Goal: Task Accomplishment & Management: Complete application form

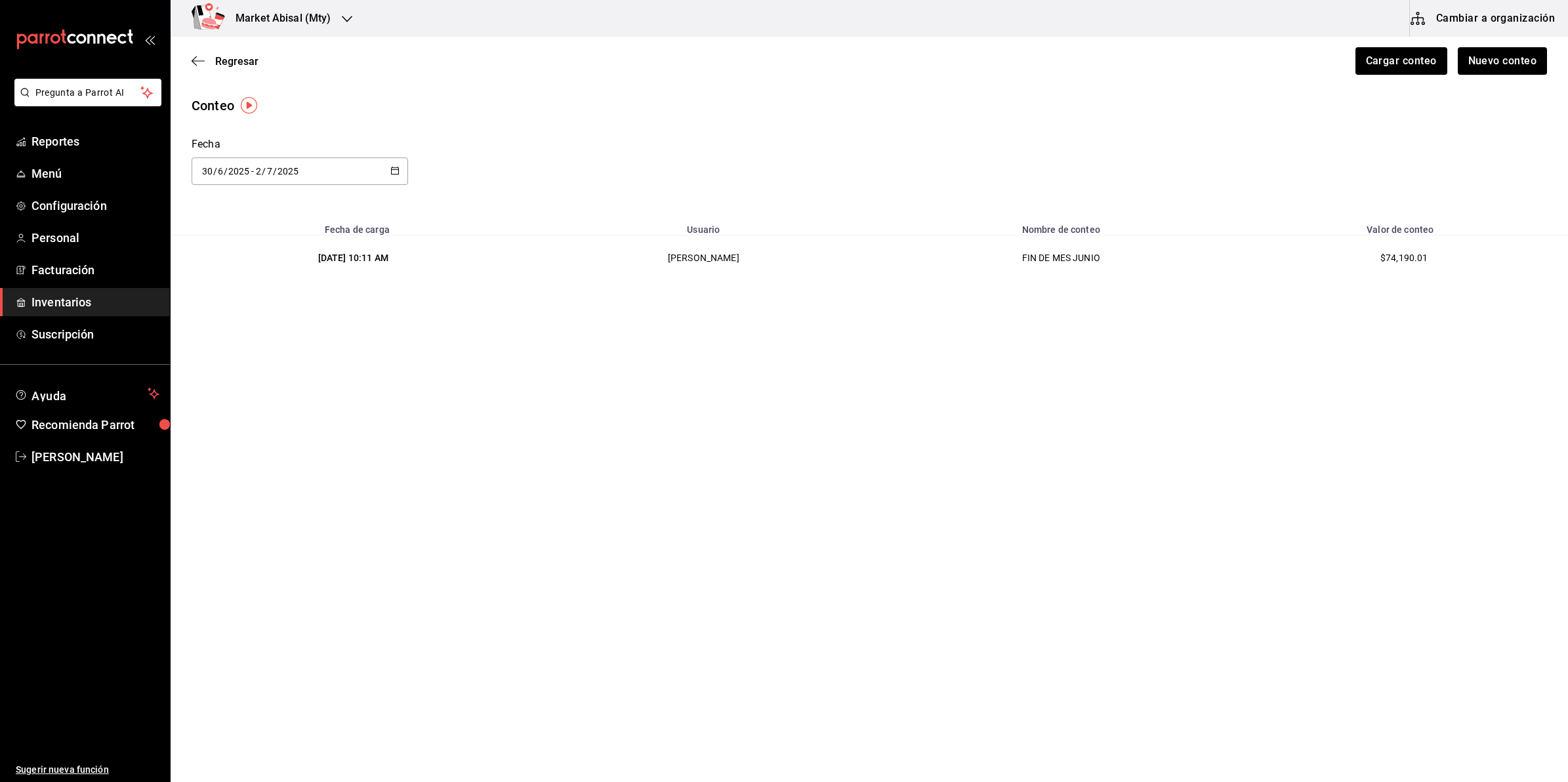
click at [280, 28] on div "Market Abisal (Mty)" at bounding box center [269, 18] width 177 height 36
click at [277, 74] on div "Abisal Seafoods (MTY)" at bounding box center [269, 85] width 197 height 29
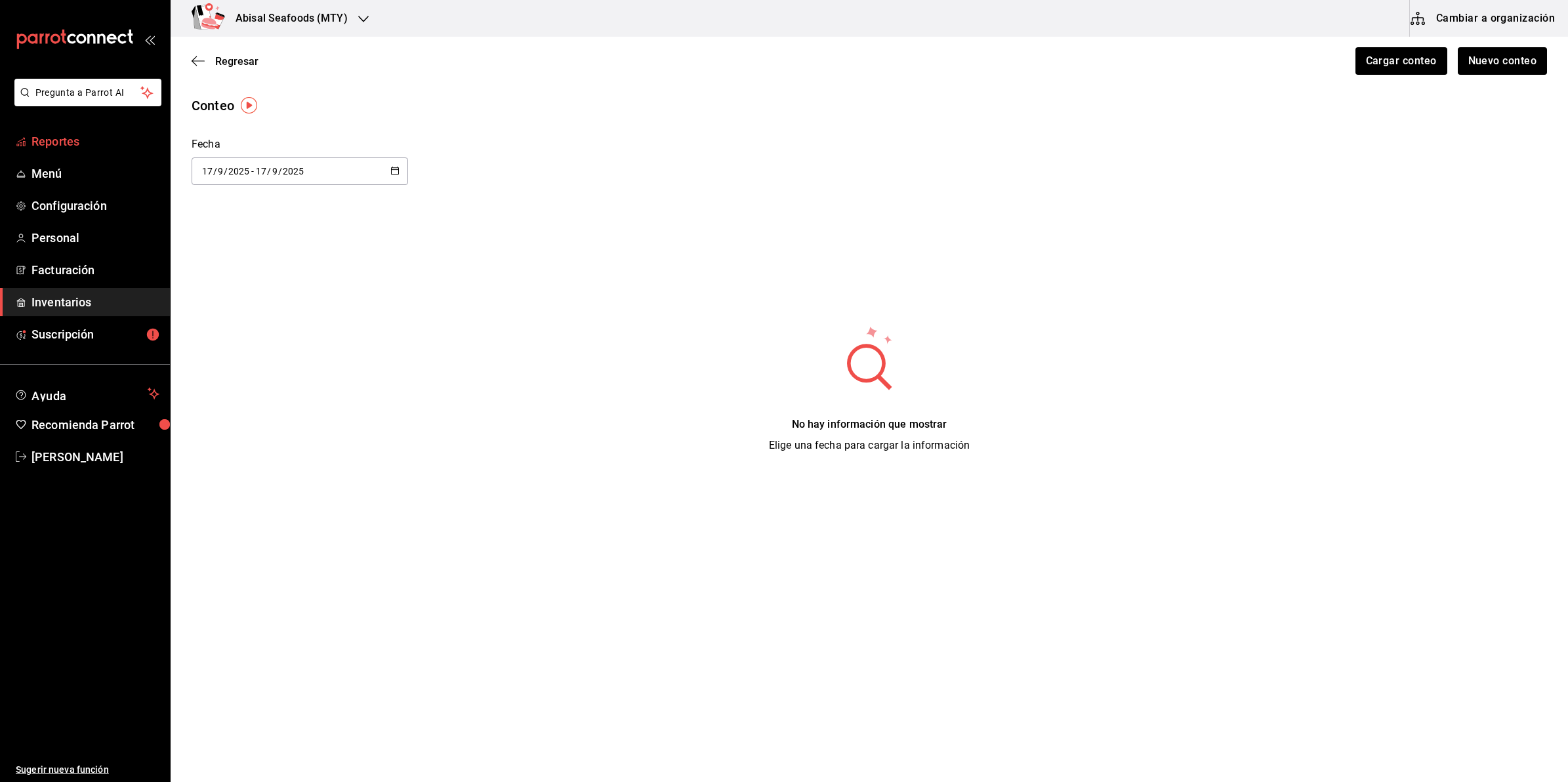
click at [97, 131] on link "Reportes" at bounding box center [85, 142] width 170 height 28
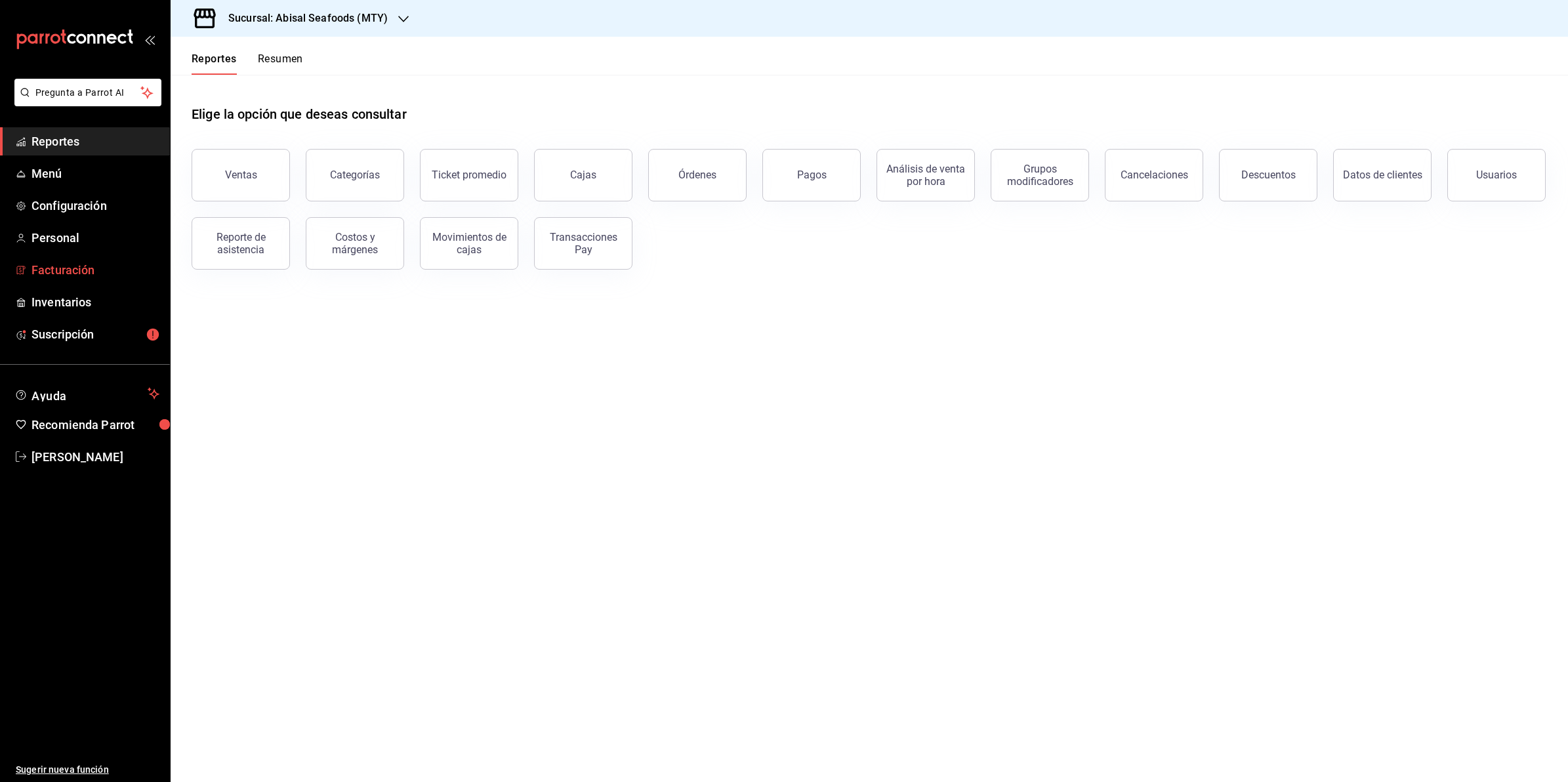
click at [98, 261] on span "Facturación" at bounding box center [96, 270] width 128 height 17
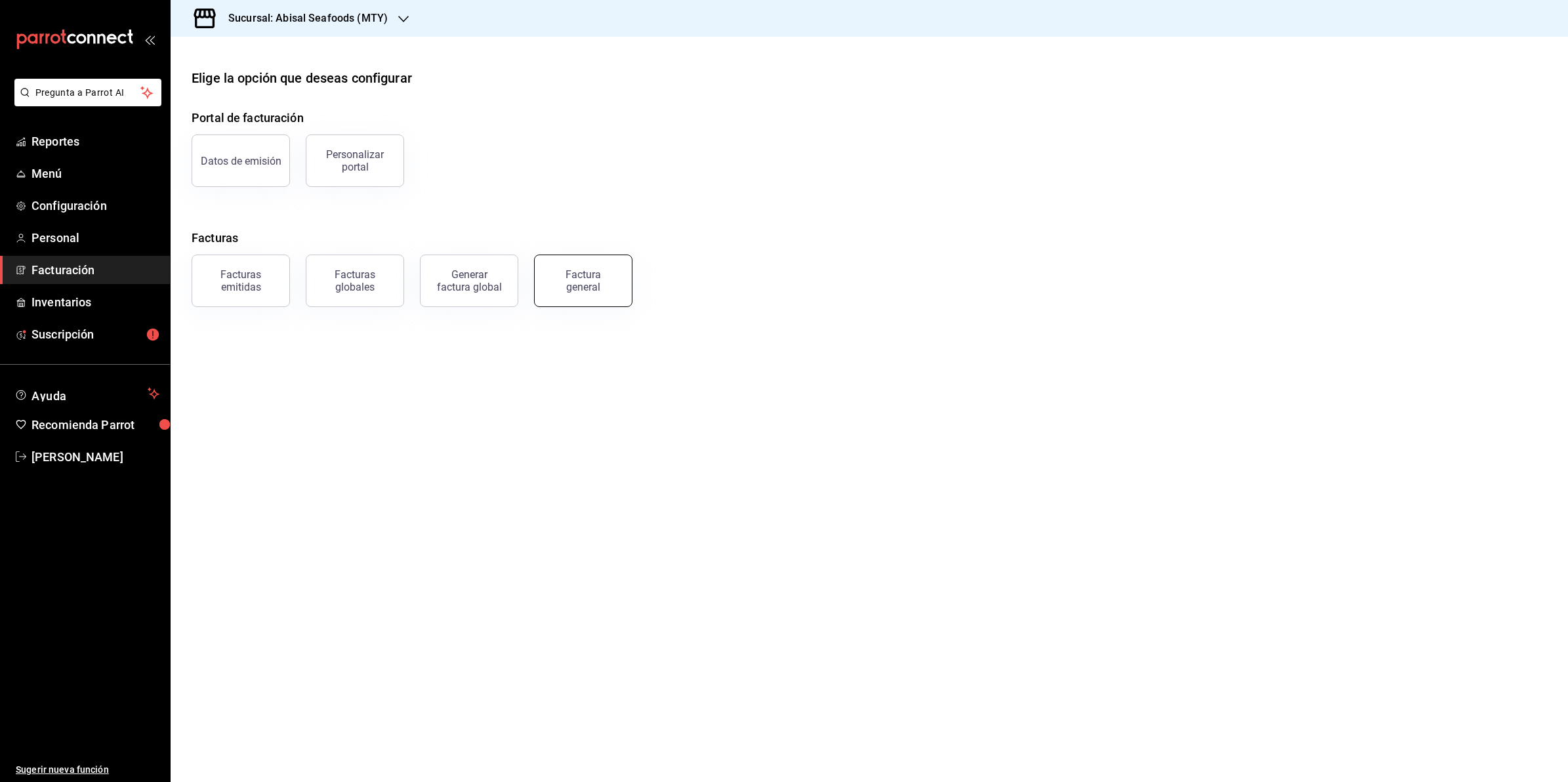
click at [568, 294] on button "Factura general" at bounding box center [583, 281] width 98 height 52
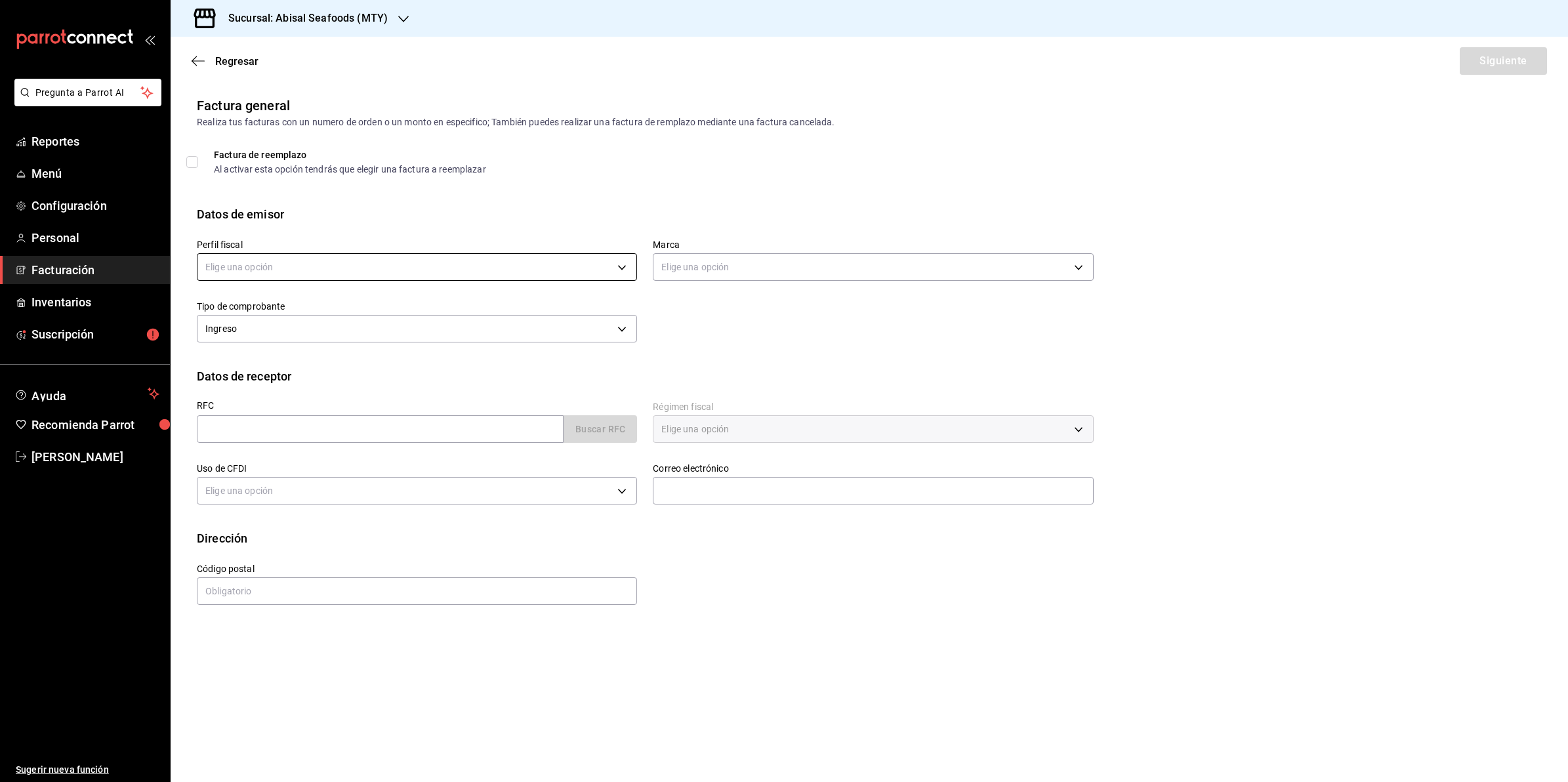
click at [272, 269] on body "Pregunta a Parrot AI Reportes Menú Configuración Personal Facturación Inventari…" at bounding box center [784, 391] width 1568 height 782
click at [282, 328] on li "MARISQUERIA DE PESCADO" at bounding box center [417, 333] width 439 height 25
type input "8d0781c9-0617-4617-9c81-c8beaae23dca"
click at [703, 270] on body "Pregunta a Parrot AI Reportes Menú Configuración Personal Facturación Inventari…" at bounding box center [784, 391] width 1568 height 782
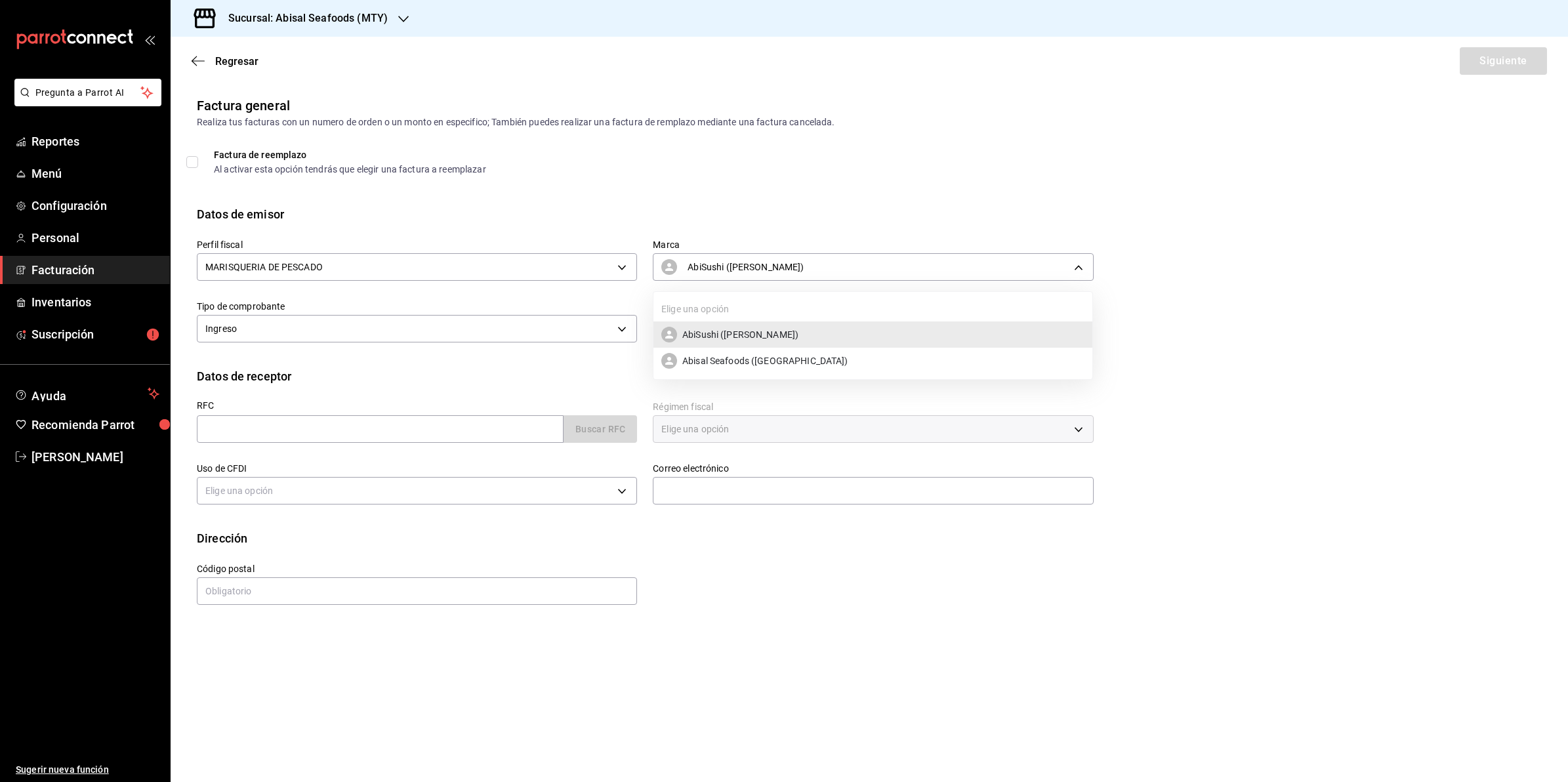
click at [713, 361] on span "Abisal Seafoods ([GEOGRAPHIC_DATA])" at bounding box center [765, 361] width 166 height 13
type input "f2a1835b-2949-4300-b838-84f89487dfb3"
click at [477, 333] on body "Pregunta a Parrot AI Reportes Menú Configuración Personal Facturación Inventari…" at bounding box center [784, 391] width 1568 height 782
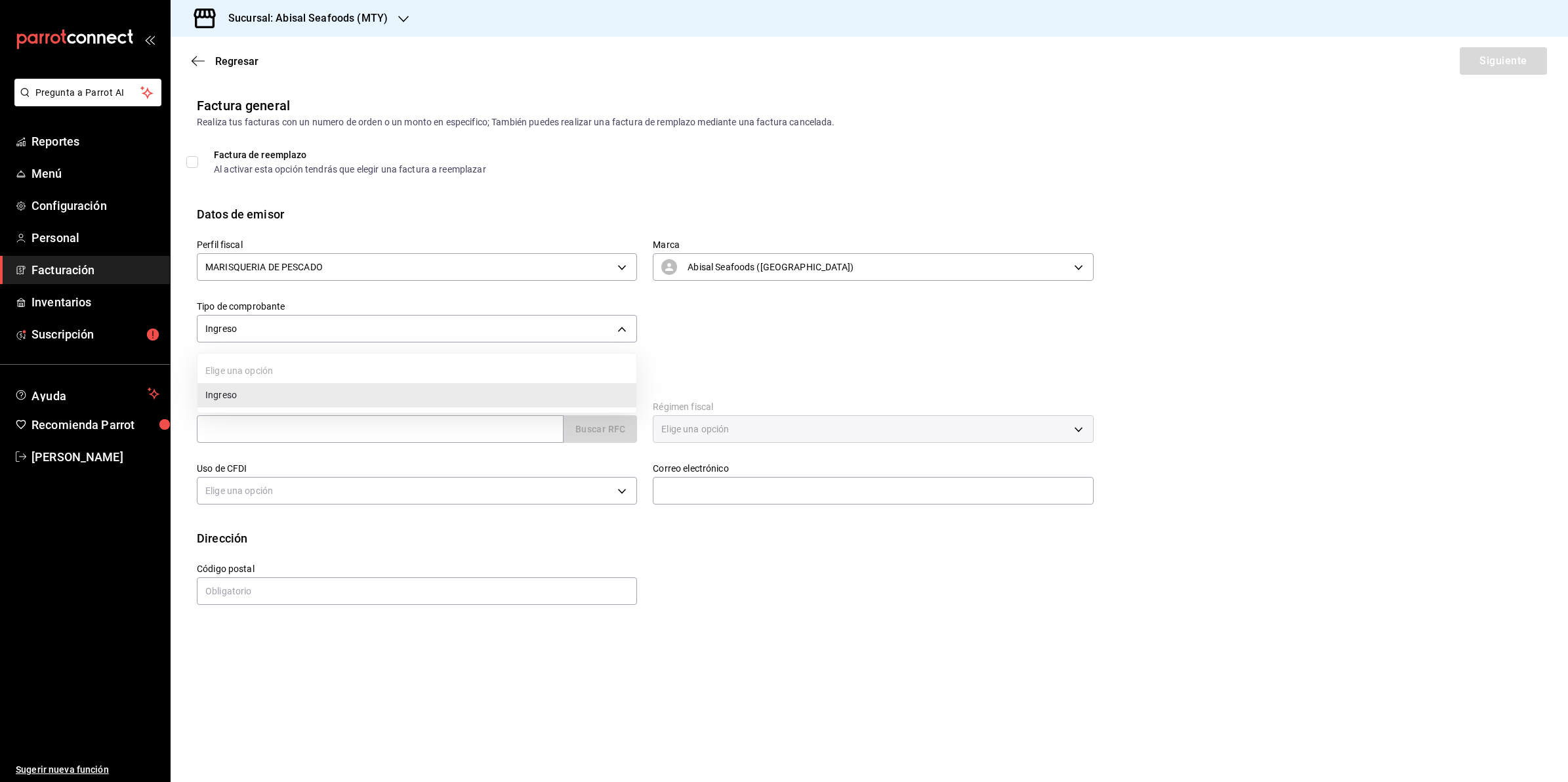
click at [463, 389] on li "Ingreso" at bounding box center [417, 395] width 439 height 25
drag, startPoint x: 344, startPoint y: 430, endPoint x: 494, endPoint y: 364, distance: 163.9
click at [344, 430] on input "text" at bounding box center [380, 429] width 366 height 28
click at [310, 425] on input "text" at bounding box center [380, 429] width 366 height 28
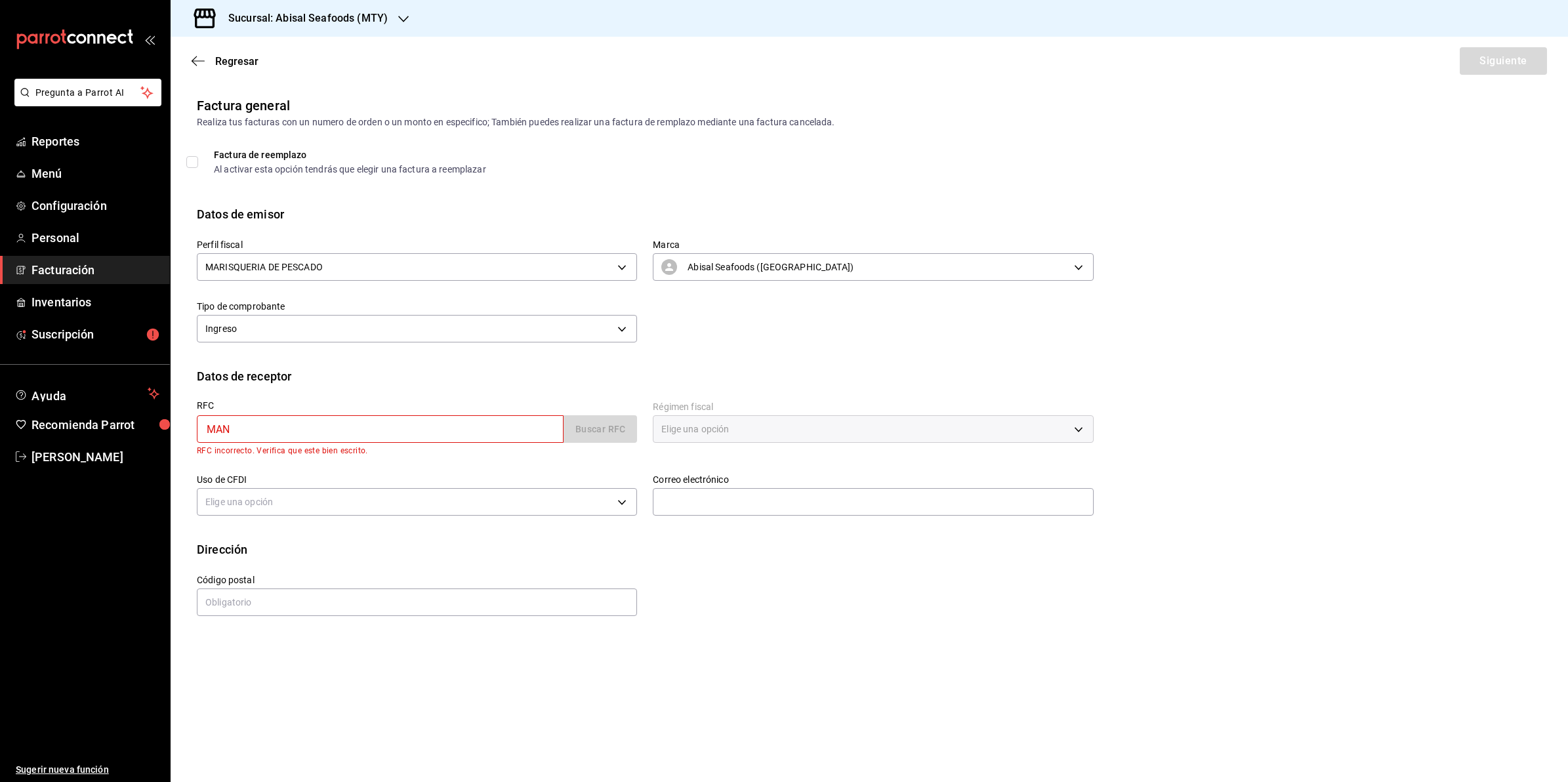
type input "MAN9209143V1"
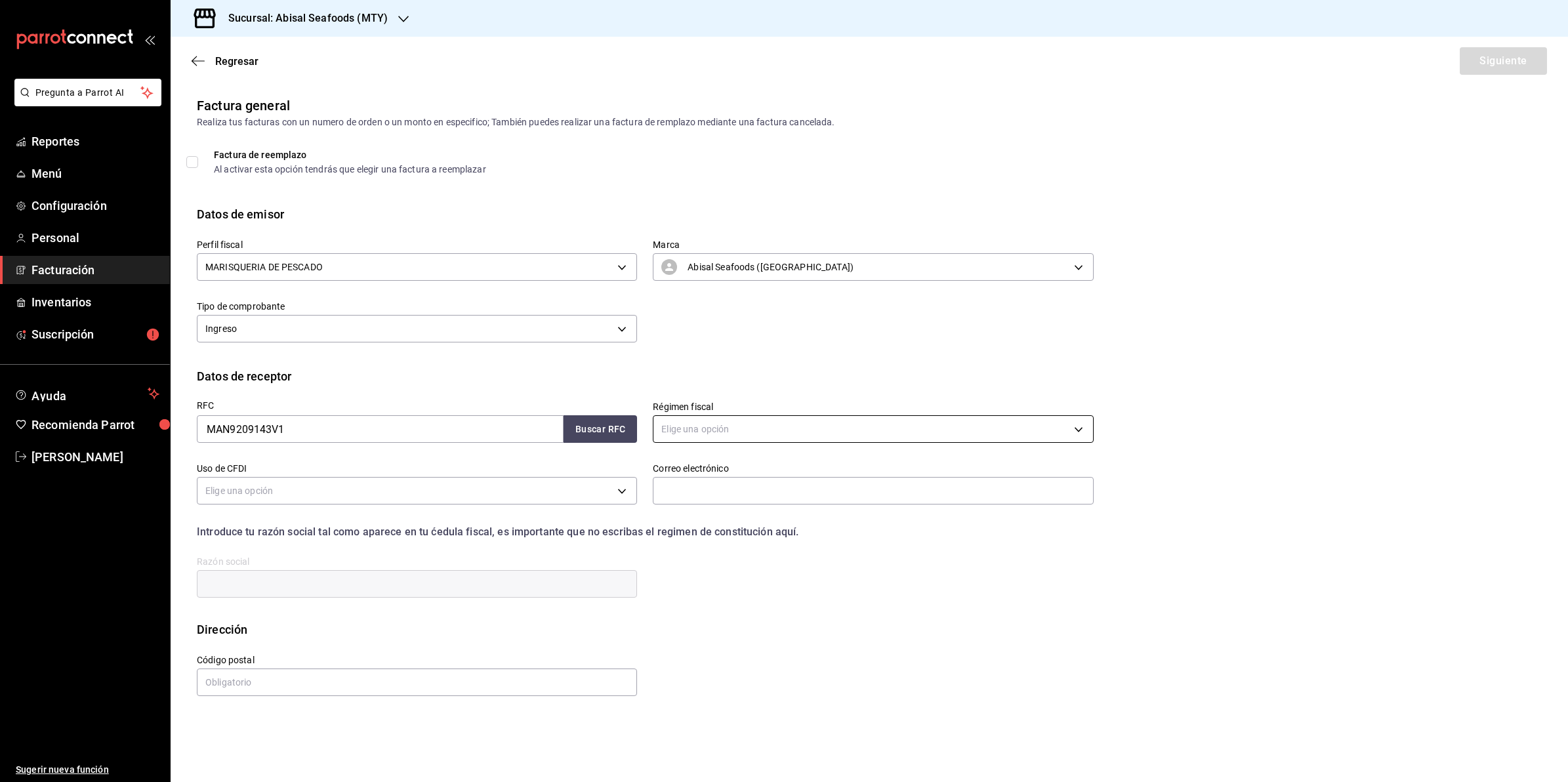
click at [818, 421] on body "Pregunta a Parrot AI Reportes Menú Configuración Personal Facturación Inventari…" at bounding box center [784, 391] width 1568 height 782
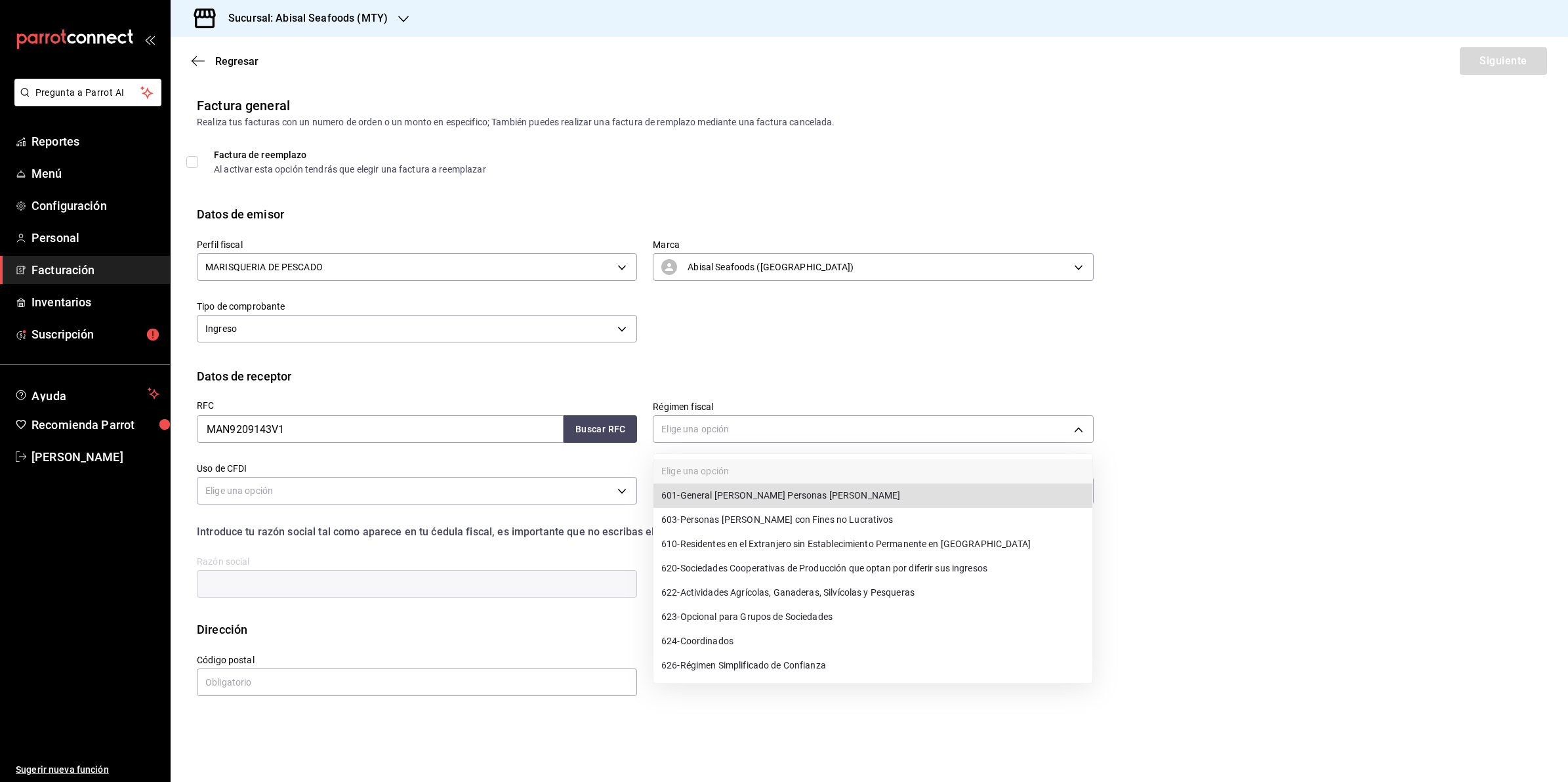
click at [821, 494] on span "601 - General [PERSON_NAME] Personas [PERSON_NAME]" at bounding box center [781, 495] width 239 height 13
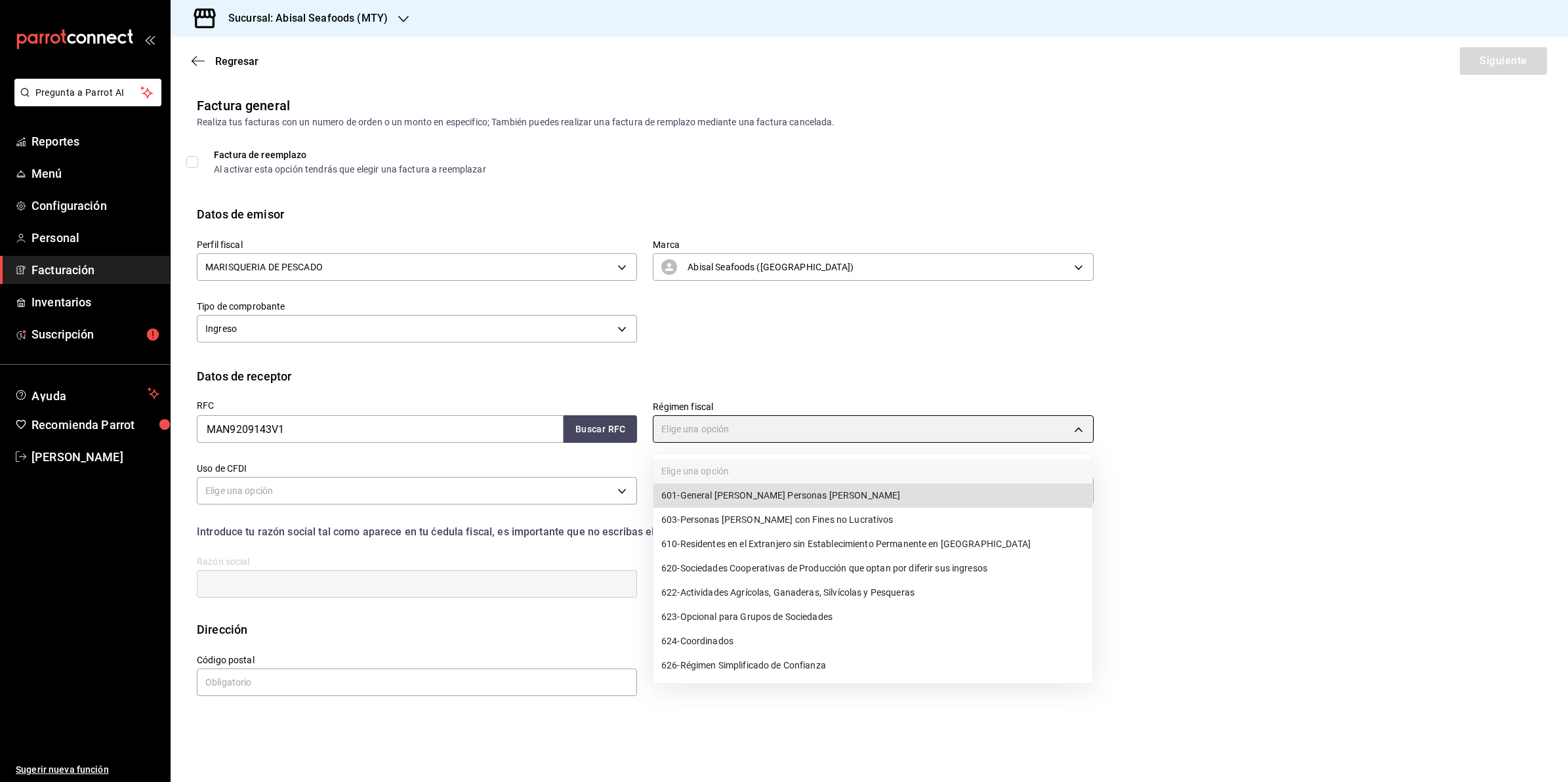
type input "601"
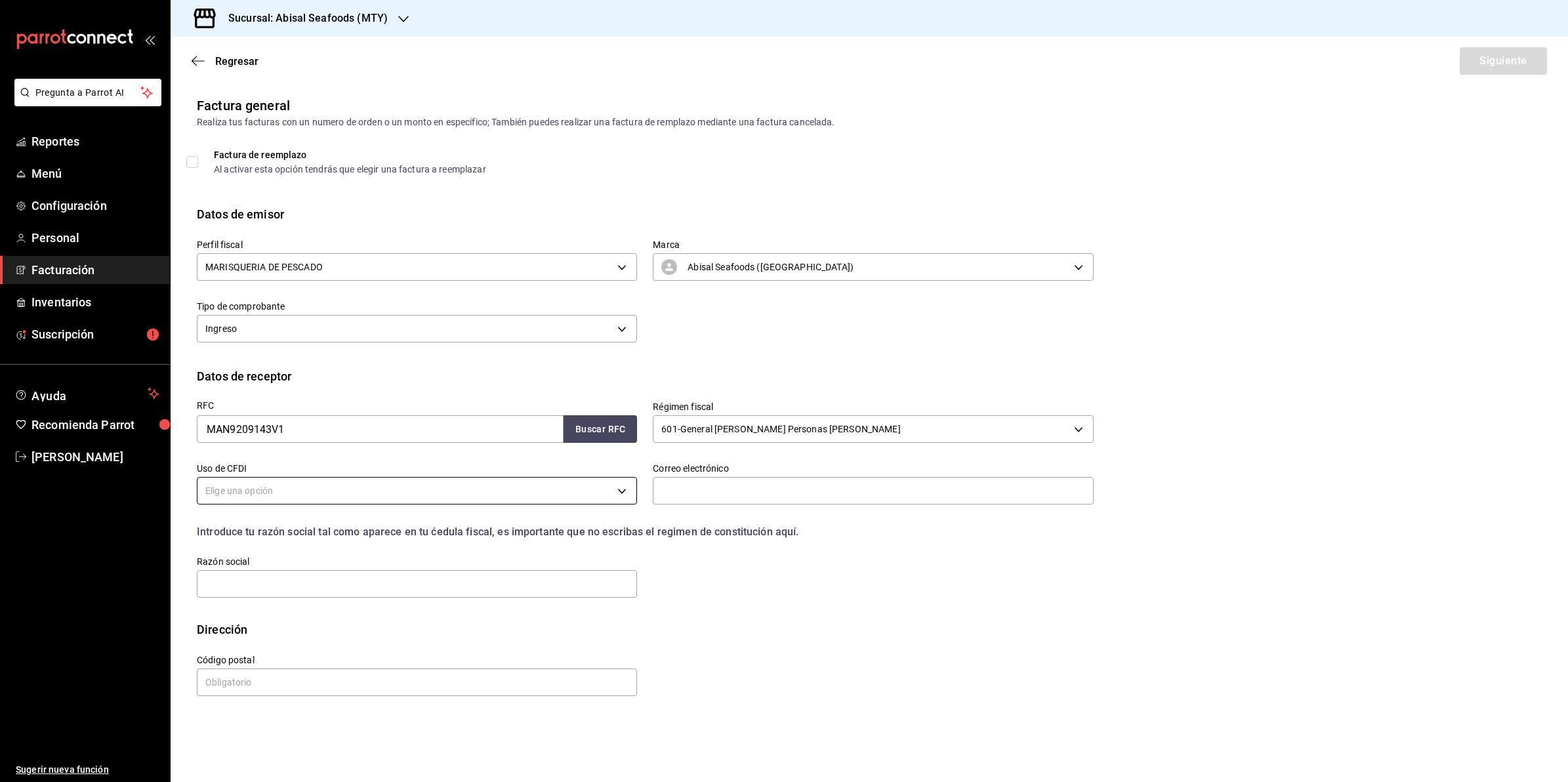
click at [466, 488] on body "Pregunta a Parrot AI Reportes Menú Configuración Personal Facturación Inventari…" at bounding box center [784, 391] width 1568 height 782
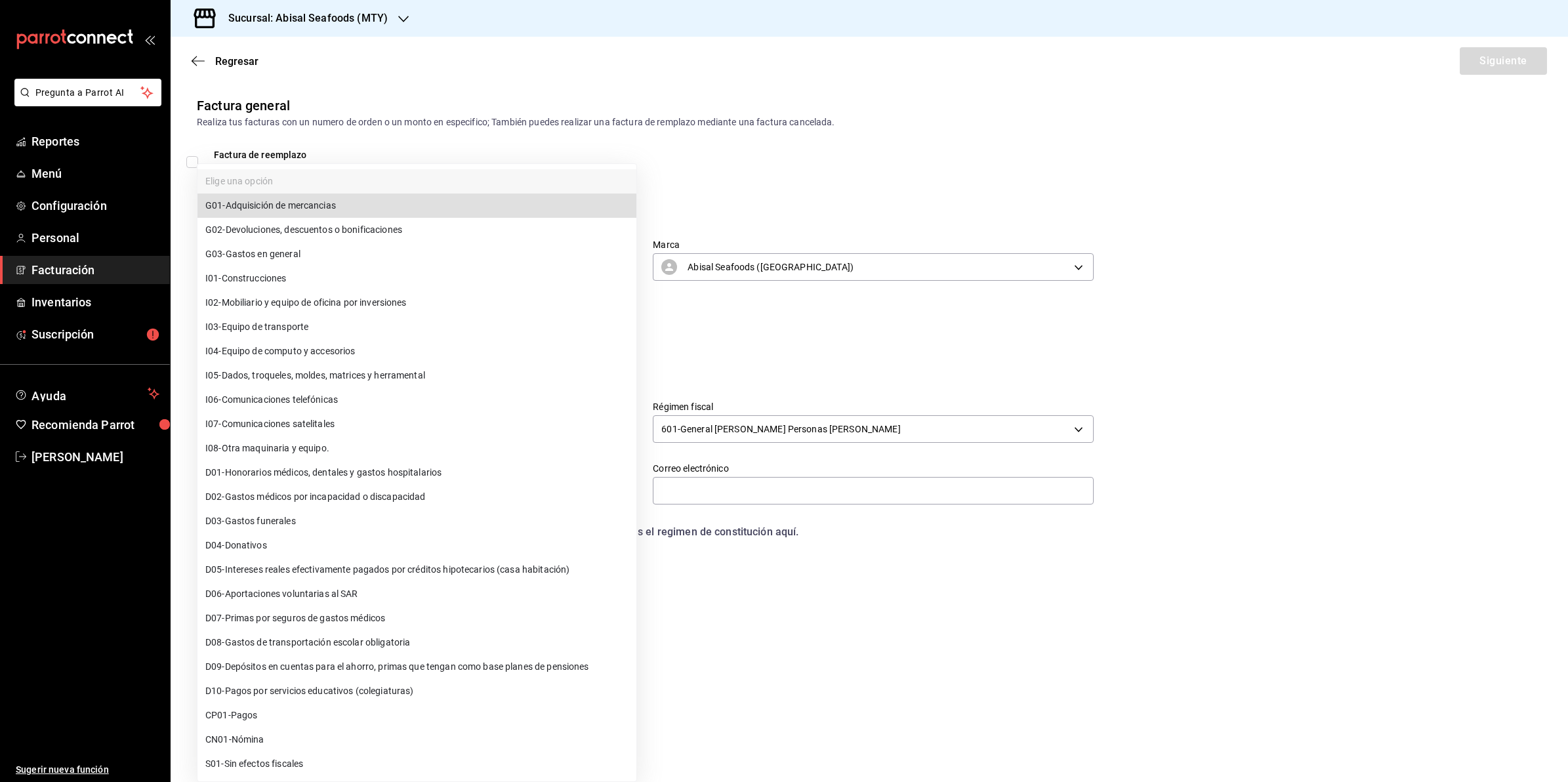
click at [298, 252] on span "G03 - Gastos en general" at bounding box center [252, 254] width 95 height 13
type input "G03"
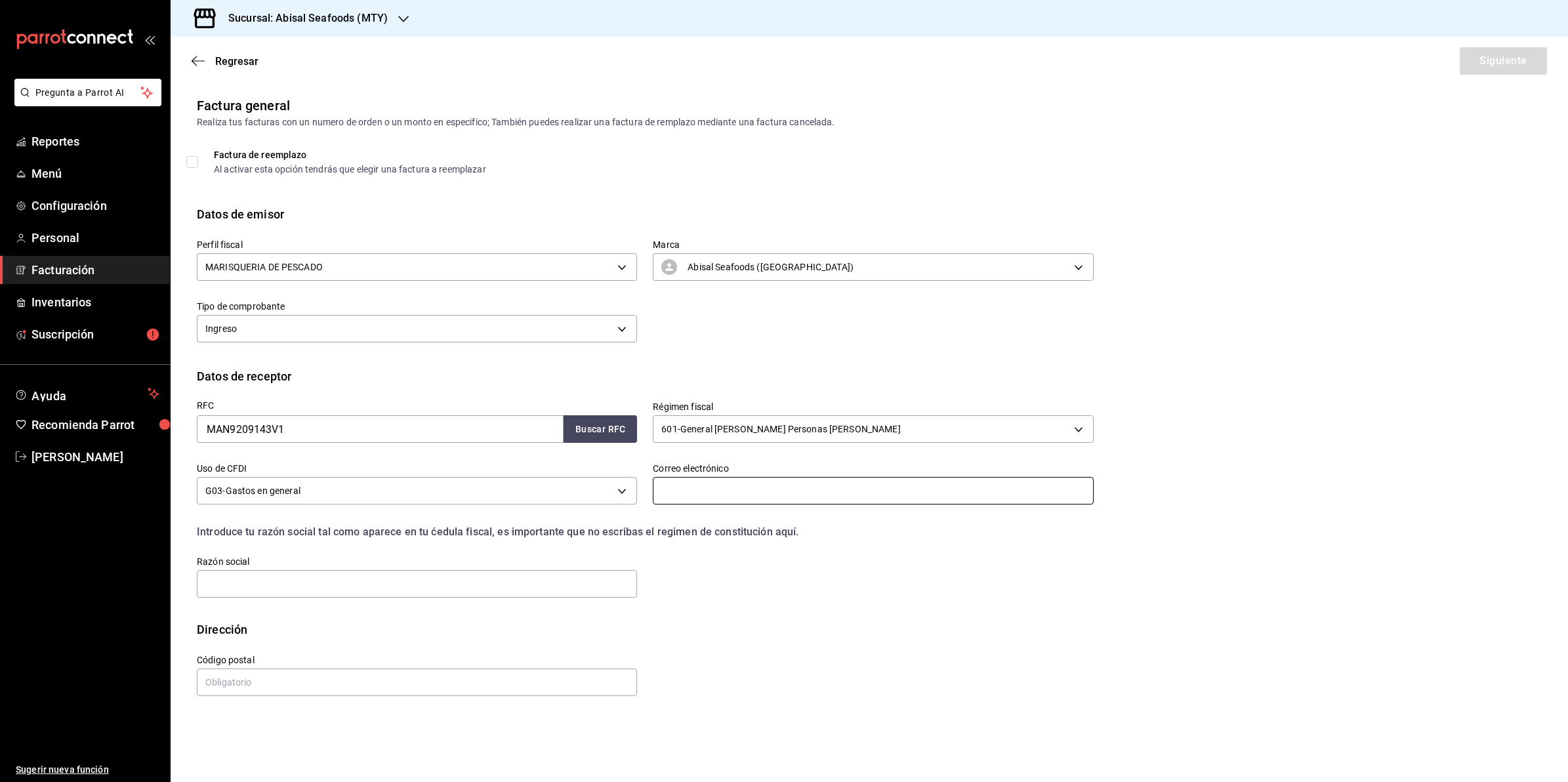
click at [757, 493] on input "text" at bounding box center [873, 491] width 440 height 28
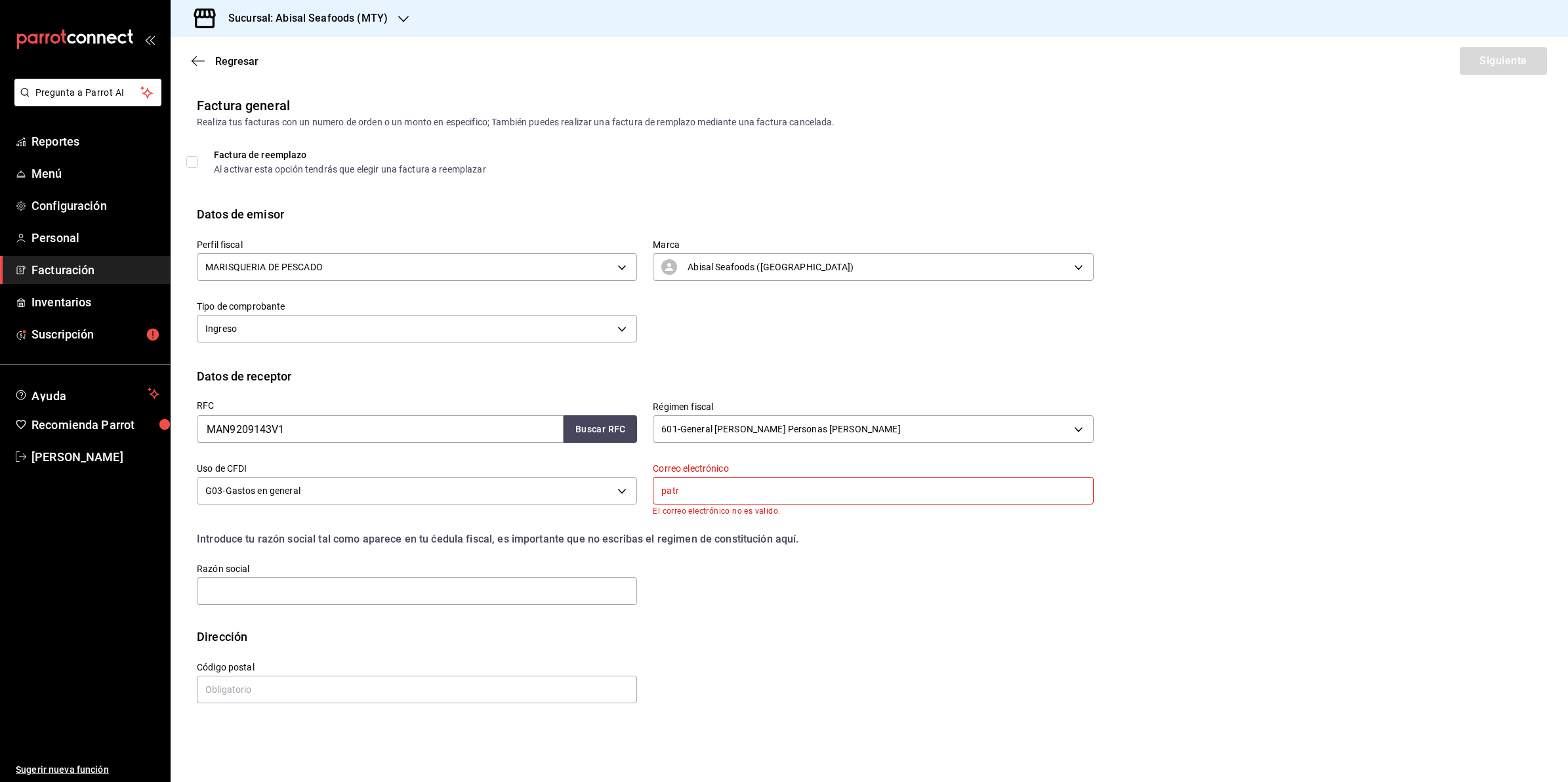
type input "[PERSON_NAME][EMAIL_ADDRESS][DOMAIN_NAME]"
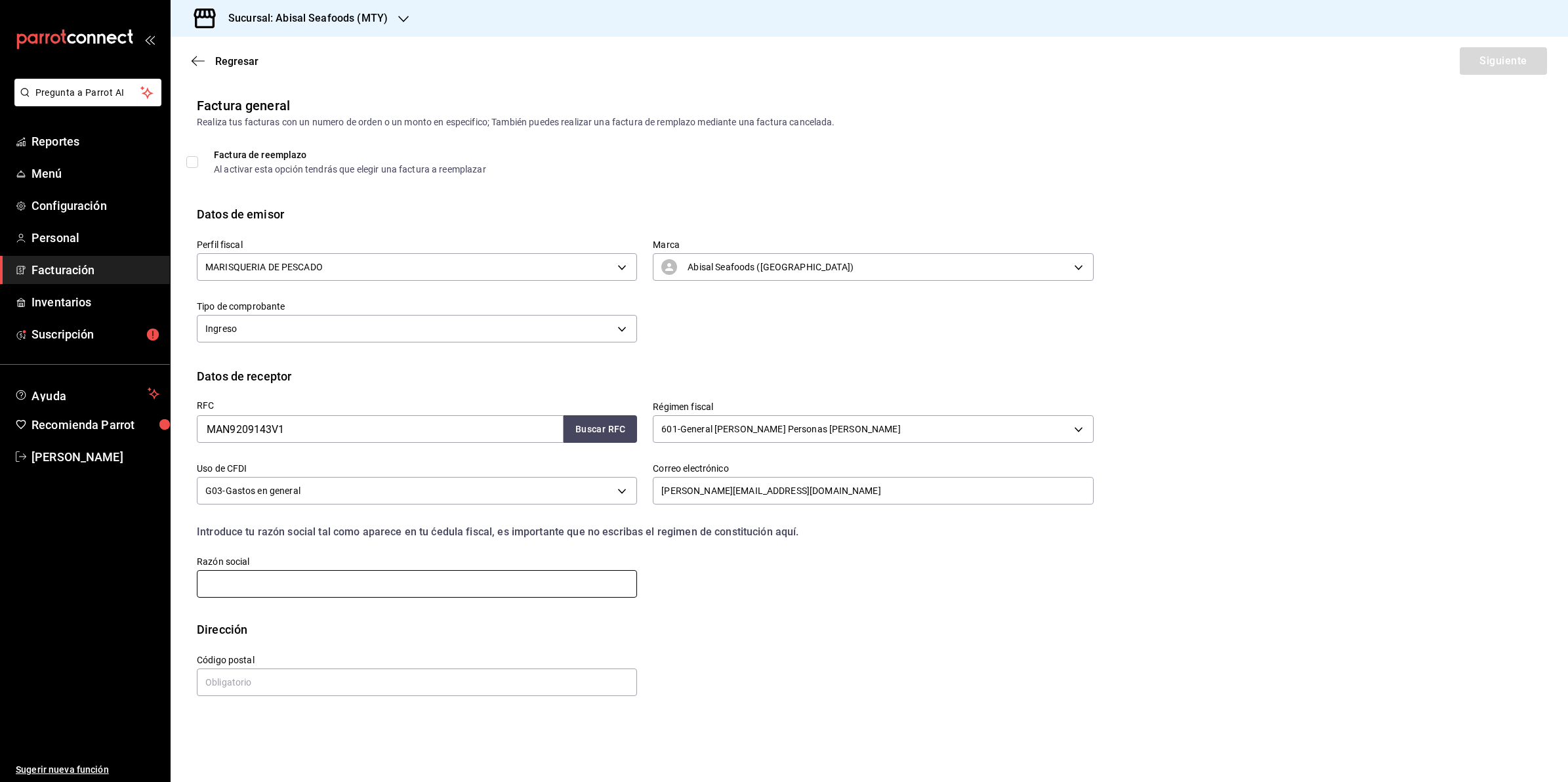
click at [473, 587] on input "text" at bounding box center [417, 583] width 440 height 28
type input "[PERSON_NAME]"
click at [431, 685] on input "text" at bounding box center [417, 682] width 440 height 28
type input "11520"
click at [942, 685] on div "Calle # exterior # interior Código postal 11520 Estado ​ Municipio ​ [GEOGRAPHI…" at bounding box center [637, 668] width 913 height 59
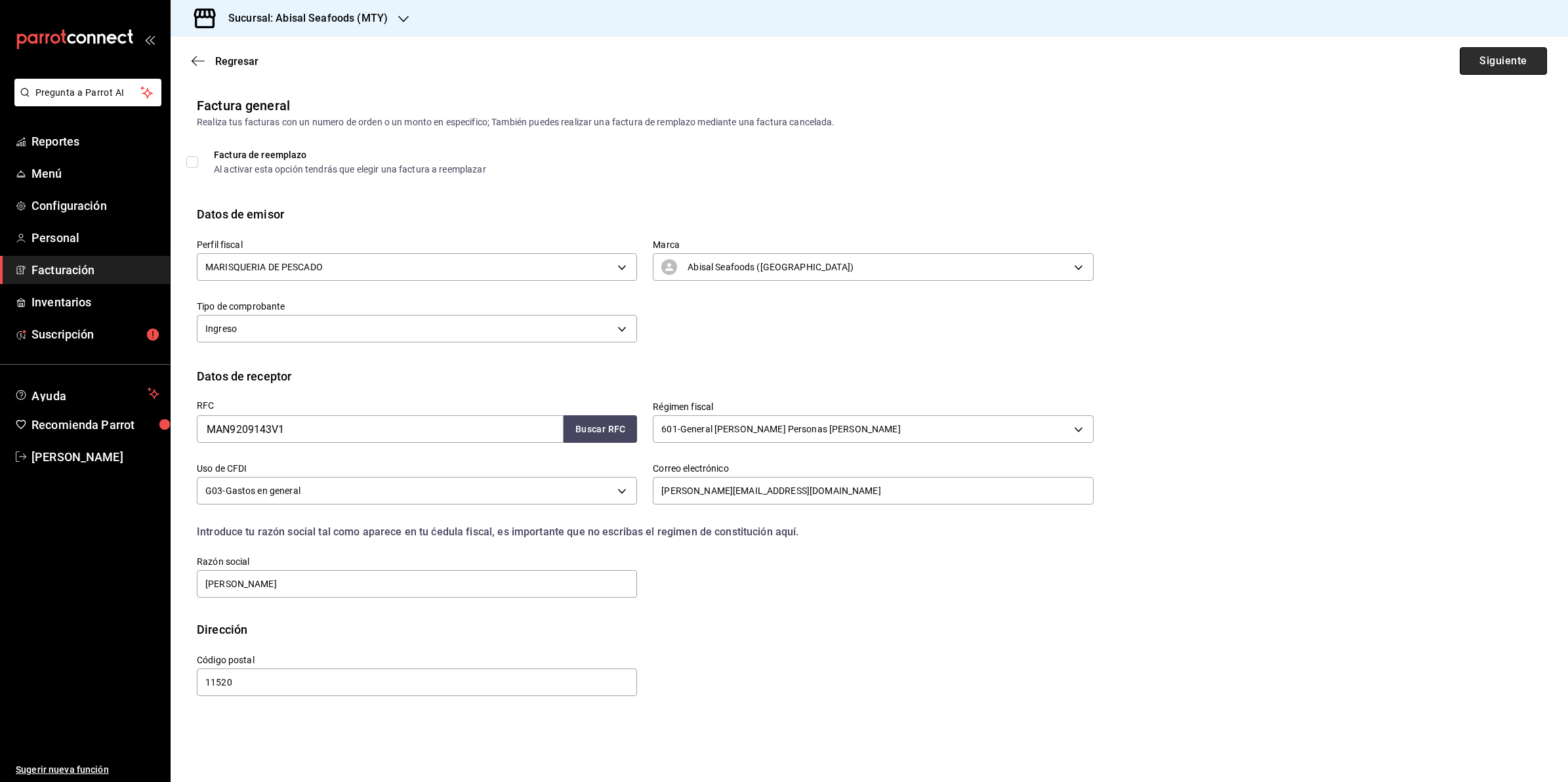
click at [1517, 63] on button "Siguiente" at bounding box center [1503, 61] width 87 height 28
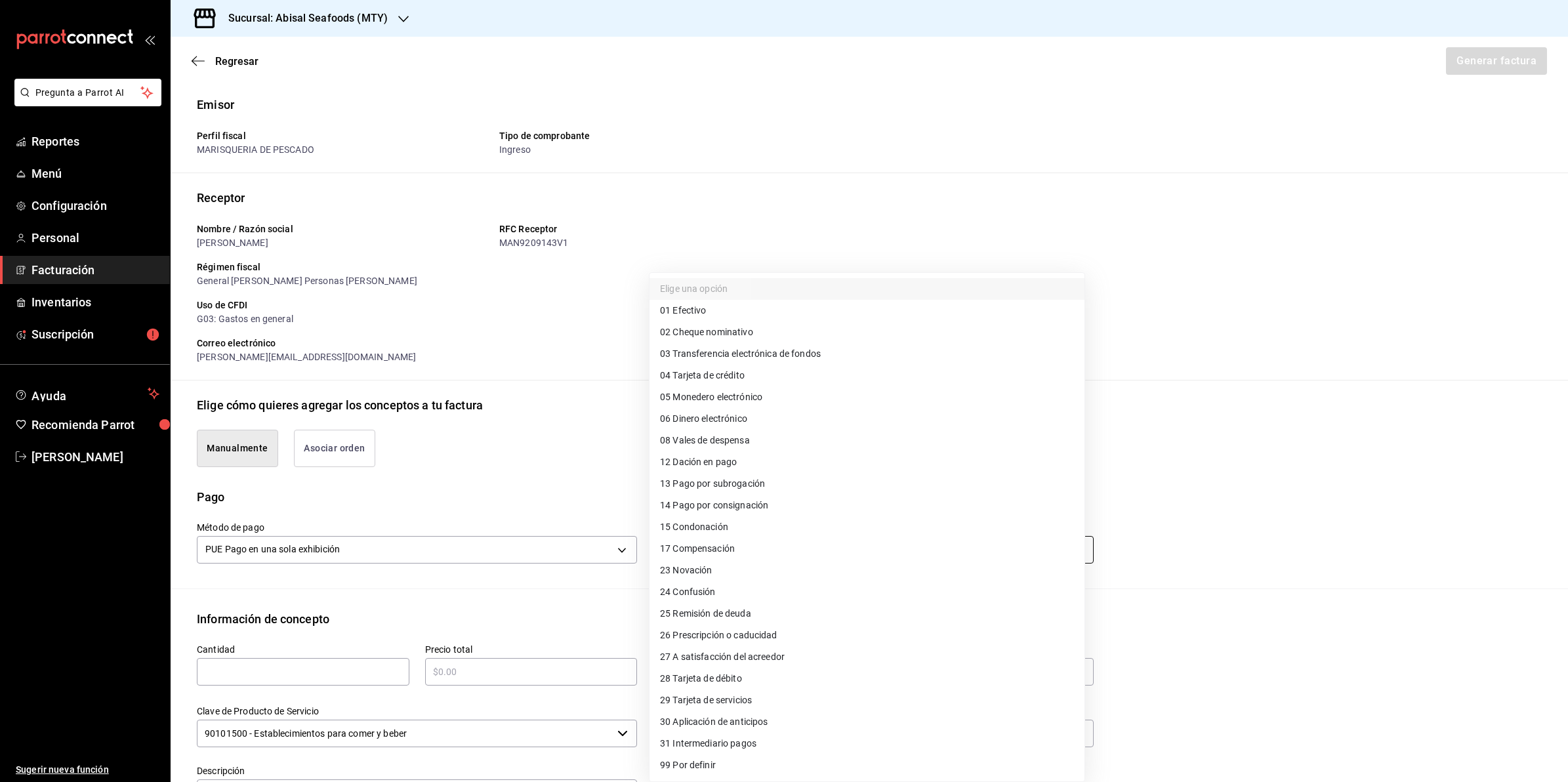
click at [731, 550] on body "Pregunta a Parrot AI Reportes Menú Configuración Personal Facturación Inventari…" at bounding box center [784, 391] width 1568 height 782
click at [805, 368] on li "04 Tarjeta de crédito" at bounding box center [868, 375] width 435 height 21
type input "04"
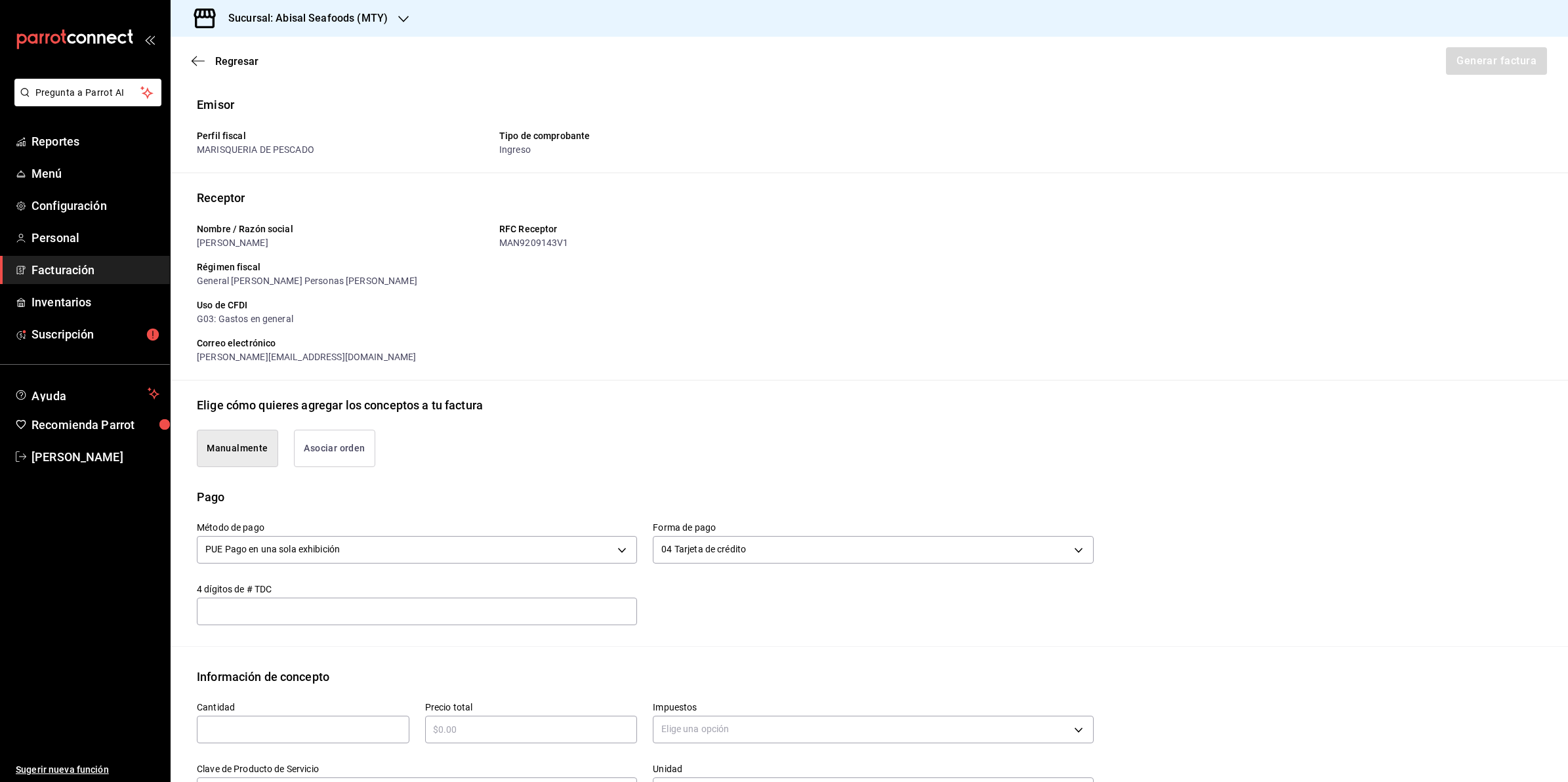
click at [494, 619] on input "text" at bounding box center [417, 612] width 440 height 16
type input "3007"
click at [888, 635] on div "Método de pago PUE Pago en una sola exhibición PUE Forma de pago 04 Tarjeta de …" at bounding box center [869, 575] width 1345 height 140
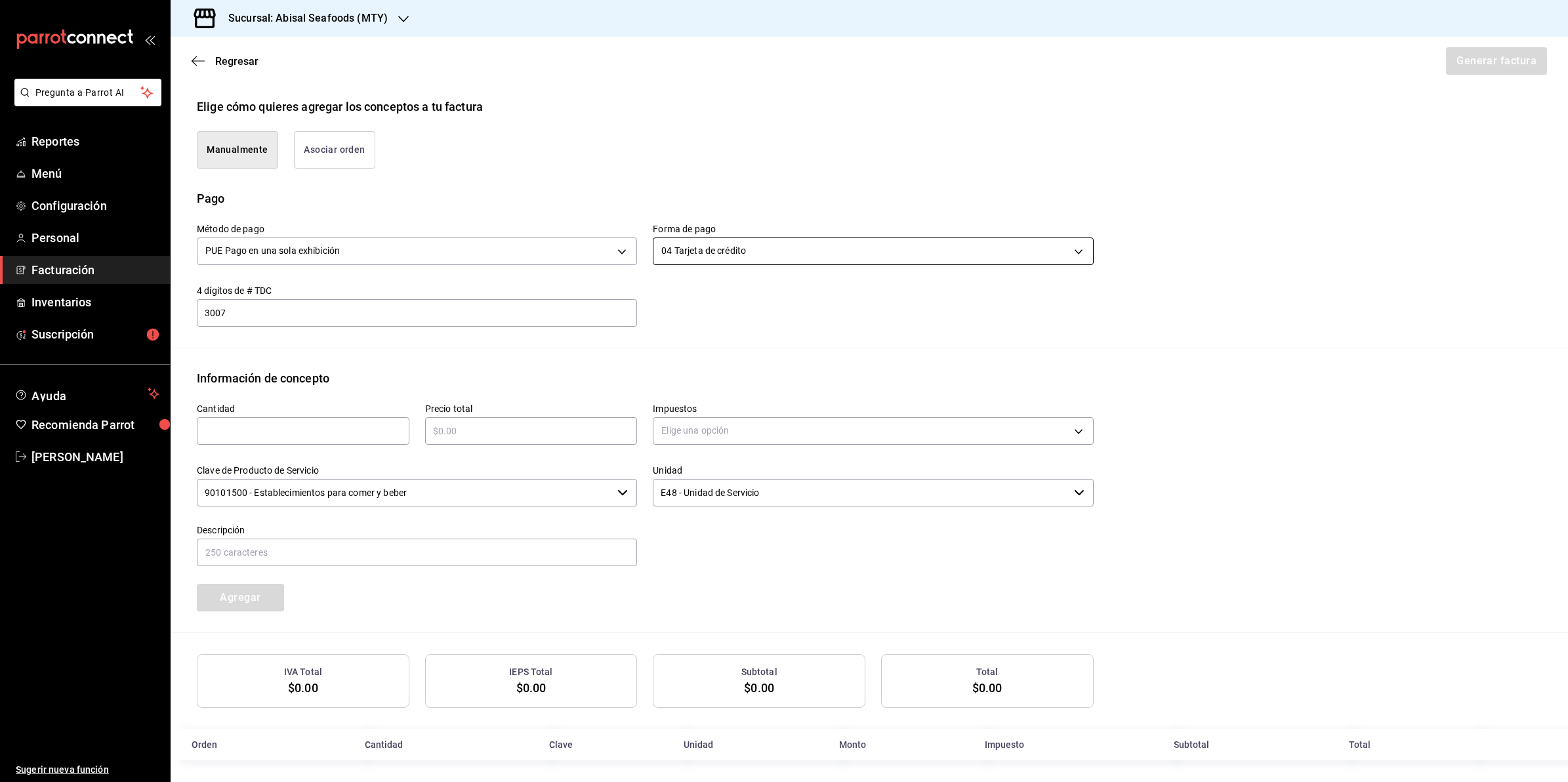
scroll to position [304, 0]
click at [298, 424] on input "text" at bounding box center [303, 427] width 213 height 16
type input "1"
click at [474, 431] on input "text" at bounding box center [531, 427] width 213 height 16
type input "$2368"
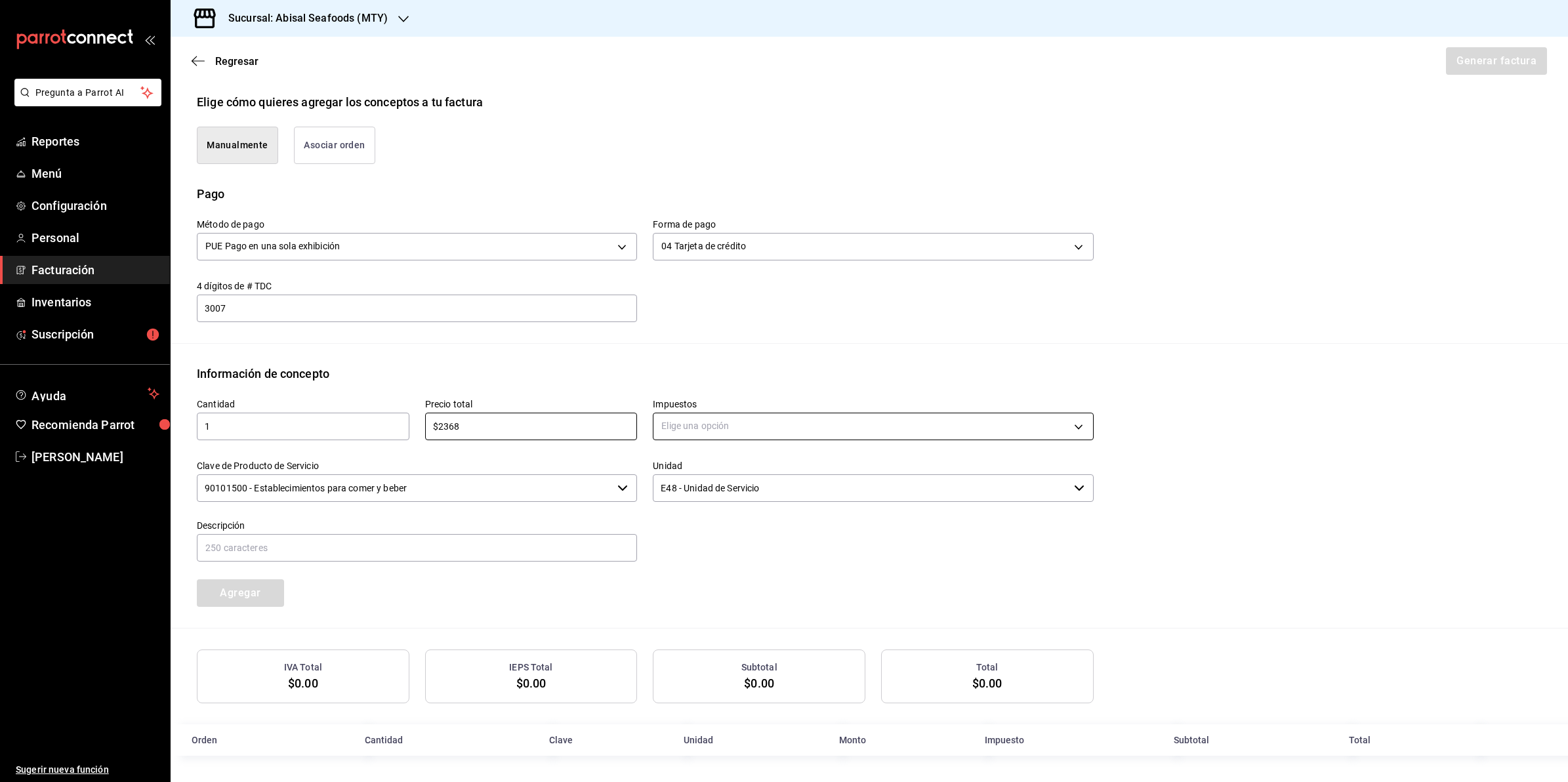
click at [727, 423] on body "Pregunta a Parrot AI Reportes Menú Configuración Personal Facturación Inventari…" at bounding box center [784, 391] width 1568 height 782
click at [728, 493] on li "IVA 0%" at bounding box center [868, 488] width 435 height 21
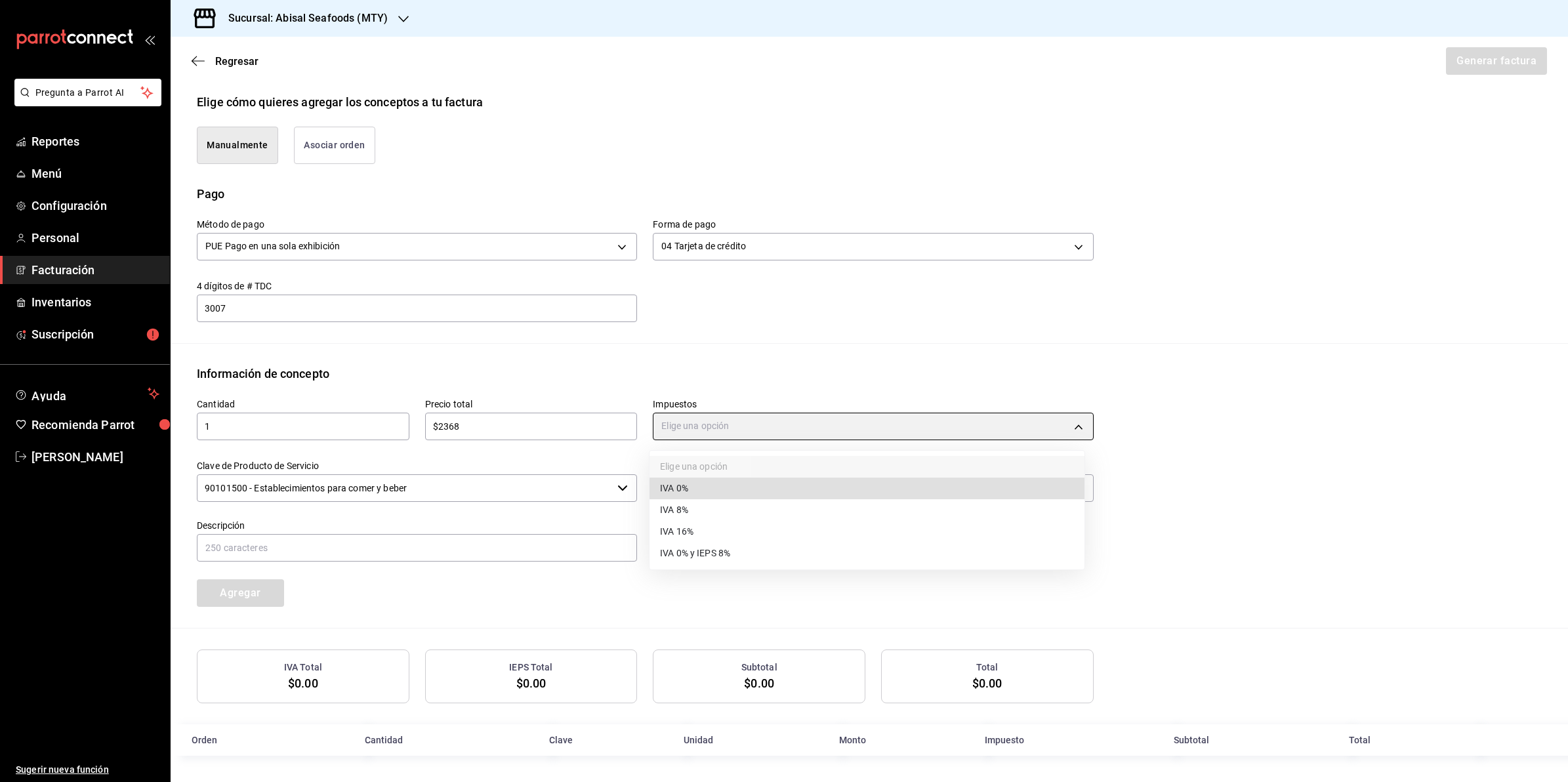
type input "IVA_0"
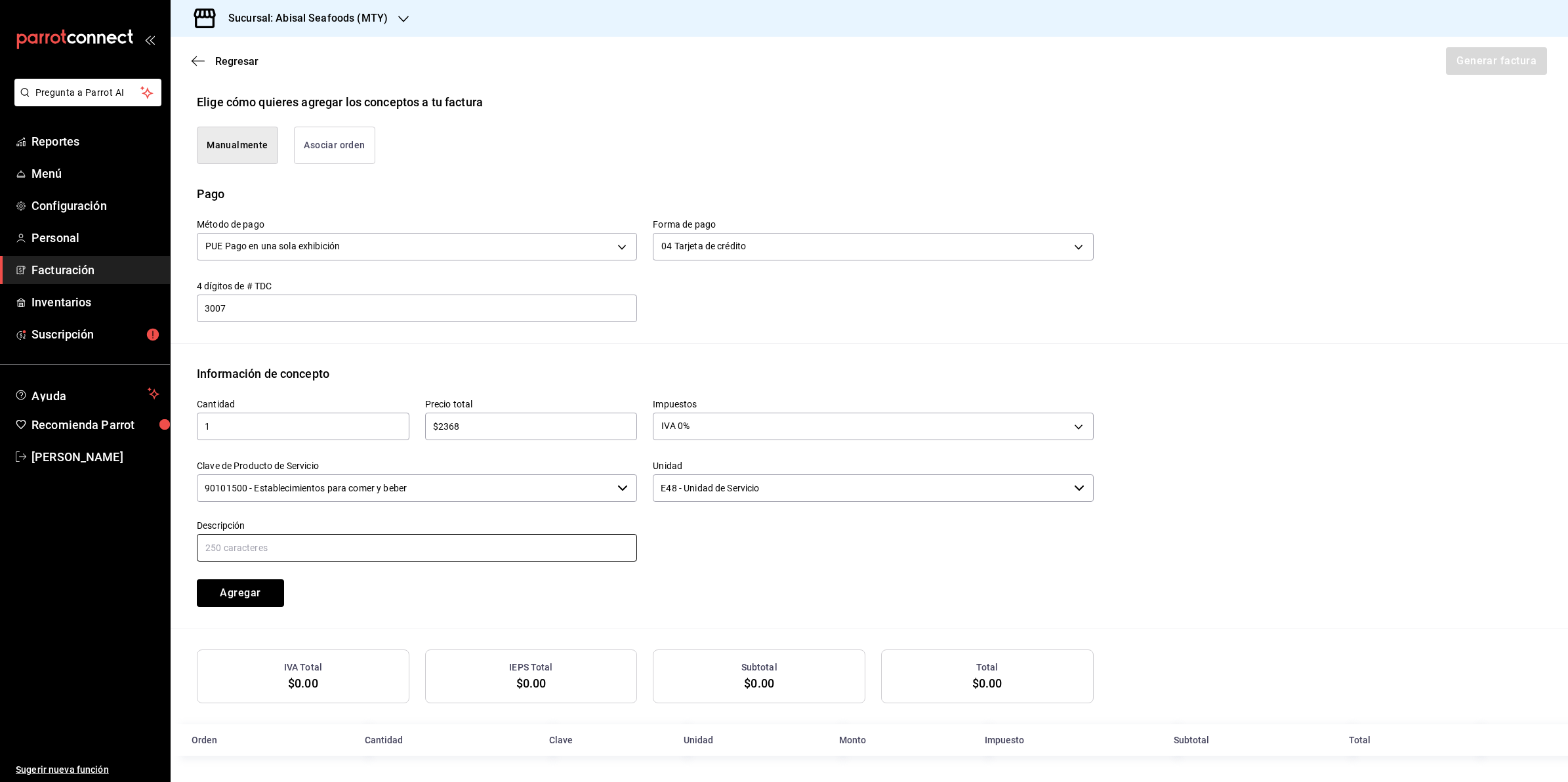
click at [530, 541] on input "text" at bounding box center [417, 548] width 440 height 28
type input "CONSUMO DE ALIMENTOS"
click at [233, 590] on button "Agregar" at bounding box center [241, 593] width 87 height 28
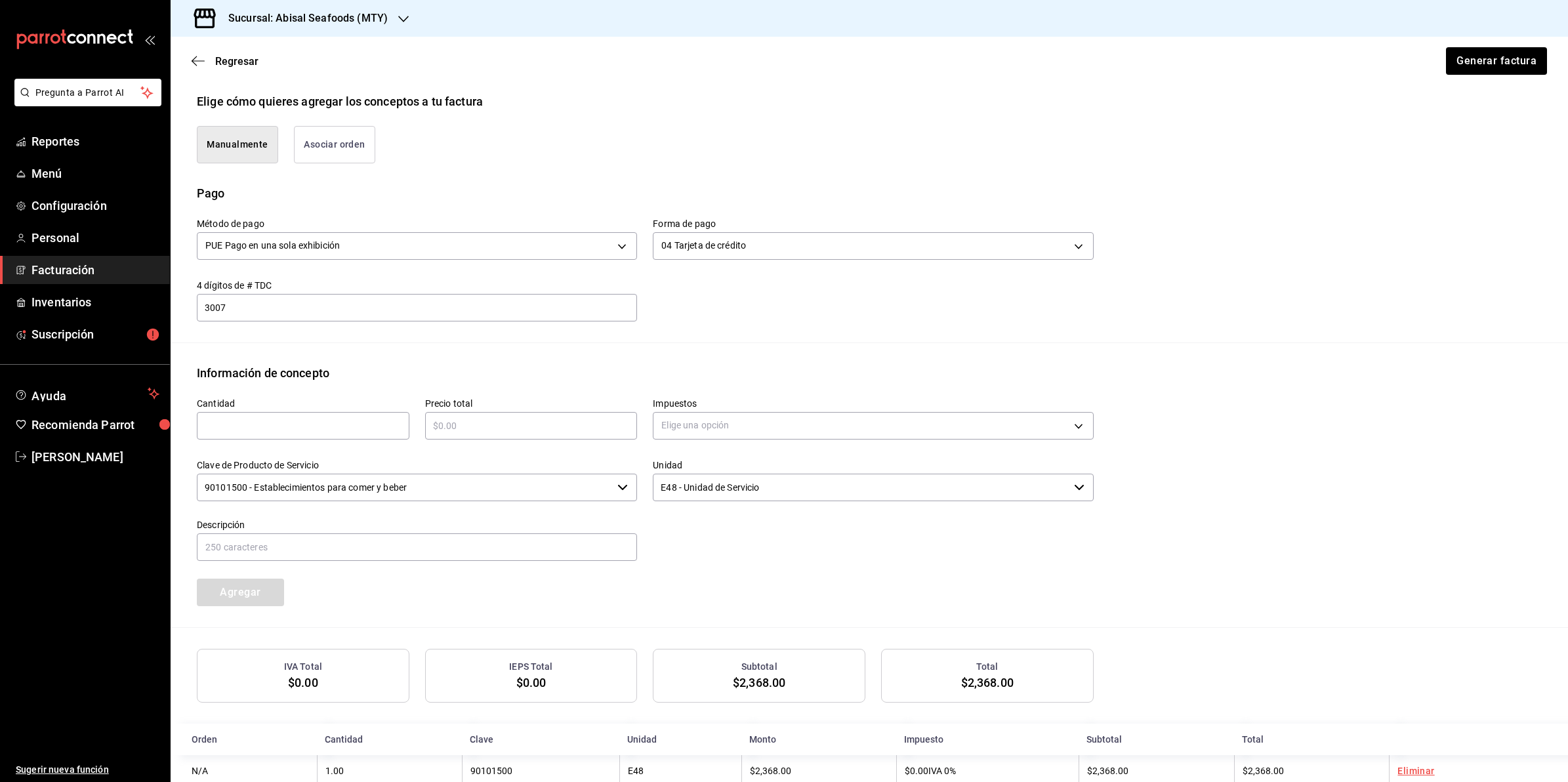
scroll to position [338, 0]
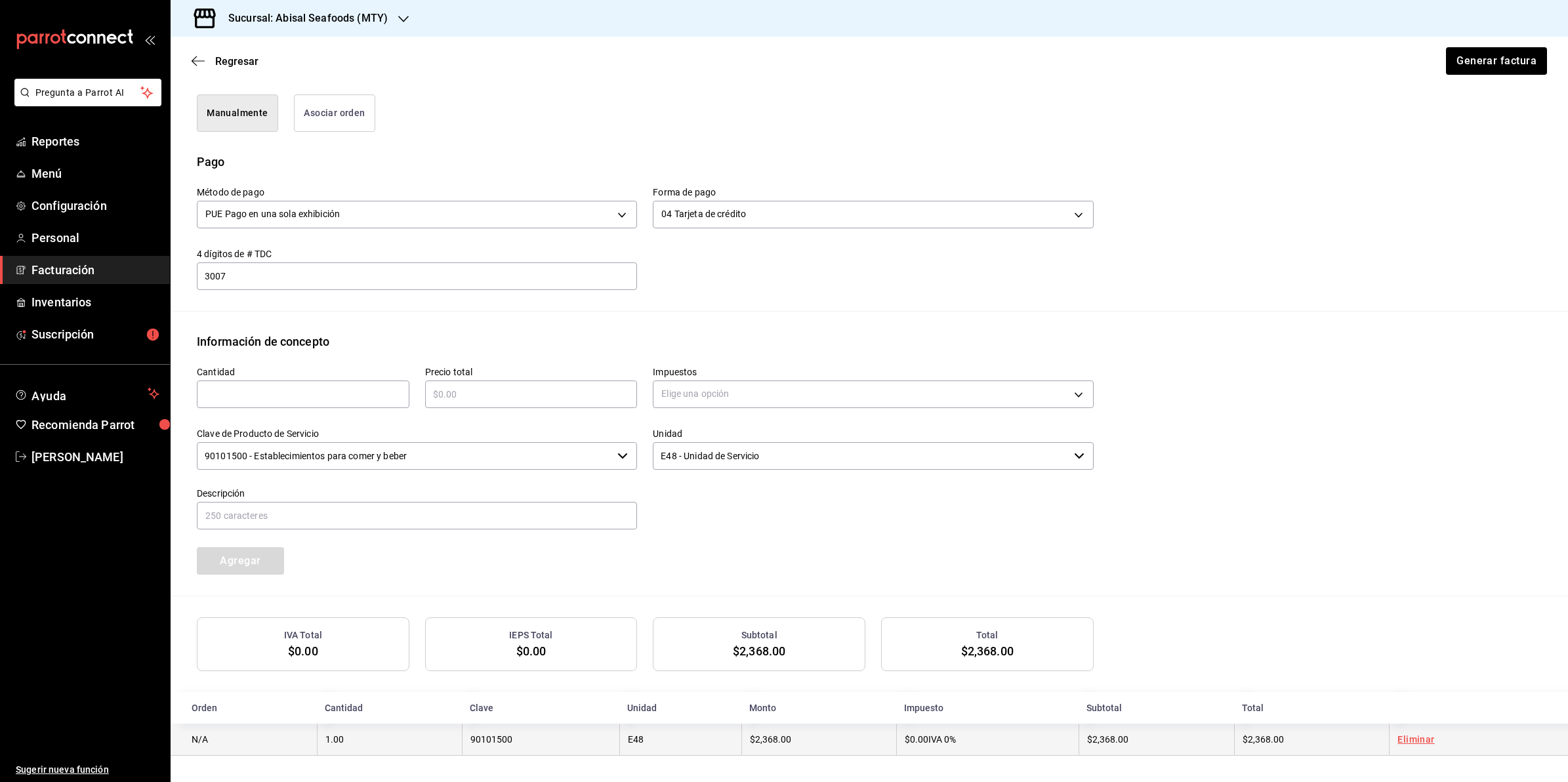
click at [1412, 745] on link "Eliminar" at bounding box center [1416, 739] width 36 height 10
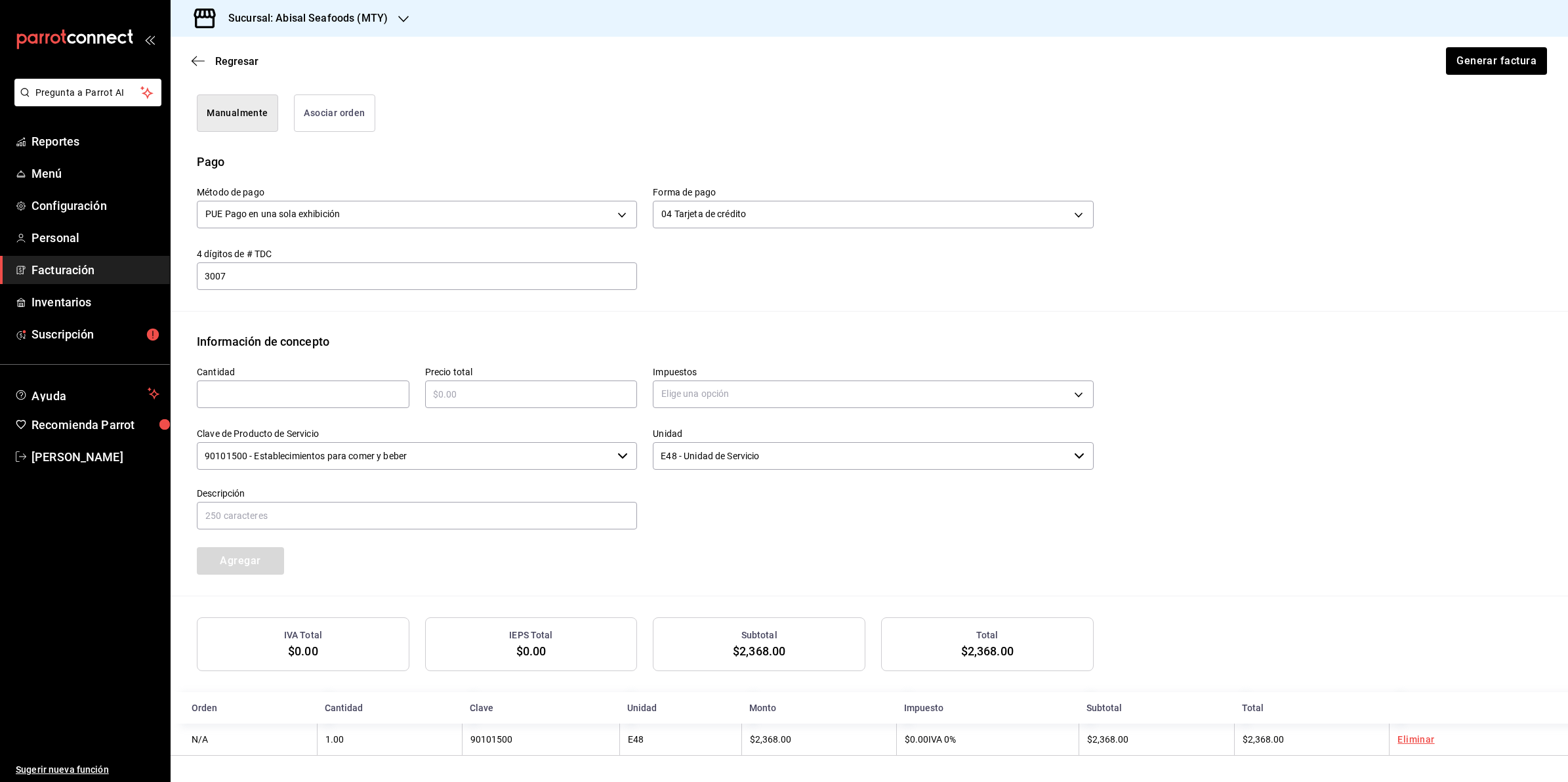
scroll to position [304, 0]
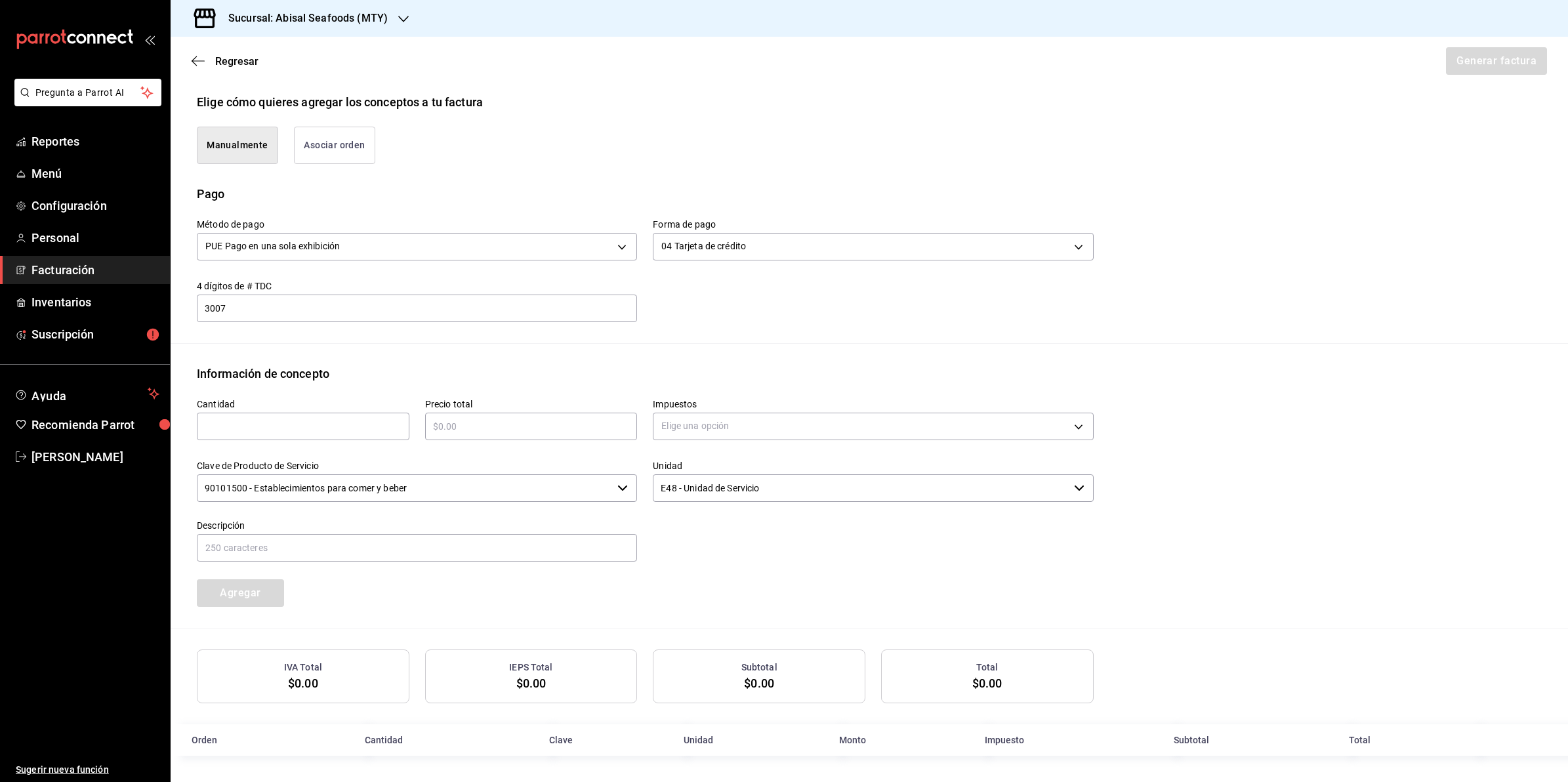
drag, startPoint x: 295, startPoint y: 427, endPoint x: 363, endPoint y: 427, distance: 68.0
click at [295, 427] on input "text" at bounding box center [303, 427] width 213 height 16
type input "1"
click at [558, 412] on div "​" at bounding box center [531, 426] width 213 height 28
type input "$1989.12"
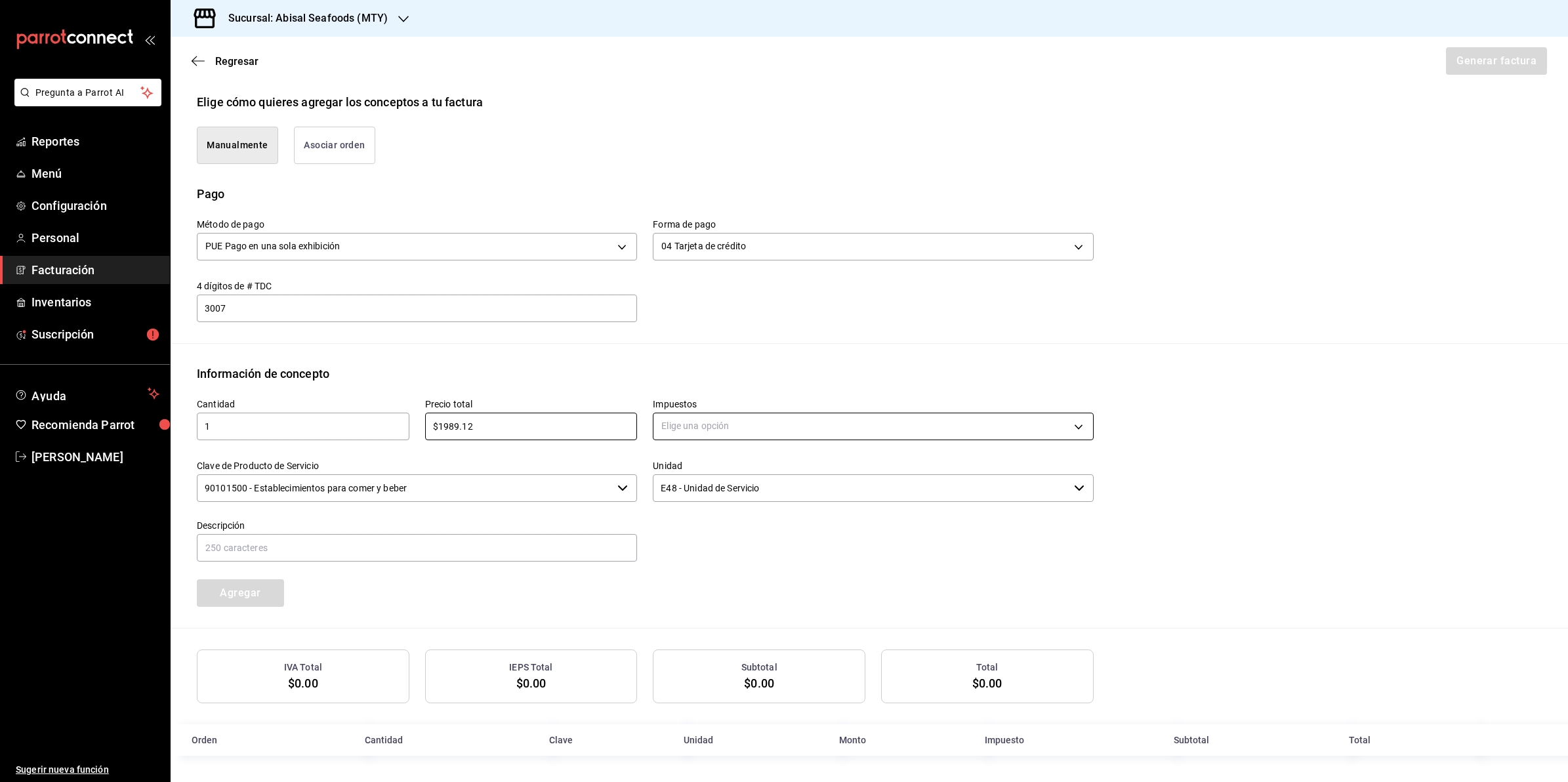
click at [699, 431] on body "Pregunta a Parrot AI Reportes Menú Configuración Personal Facturación Inventari…" at bounding box center [784, 391] width 1568 height 782
click at [725, 531] on li "IVA 16%" at bounding box center [868, 531] width 435 height 21
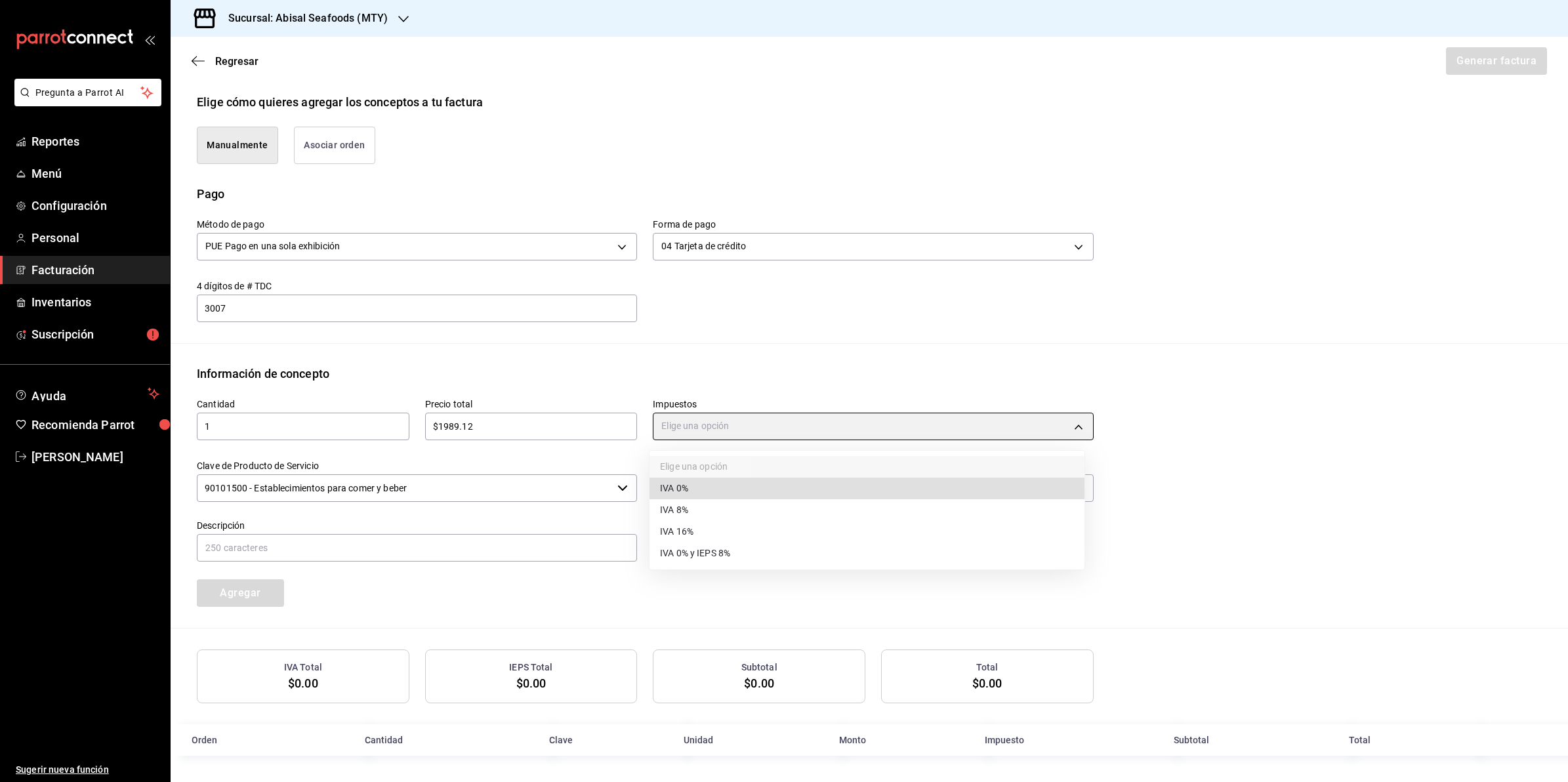
type input "IVA_16"
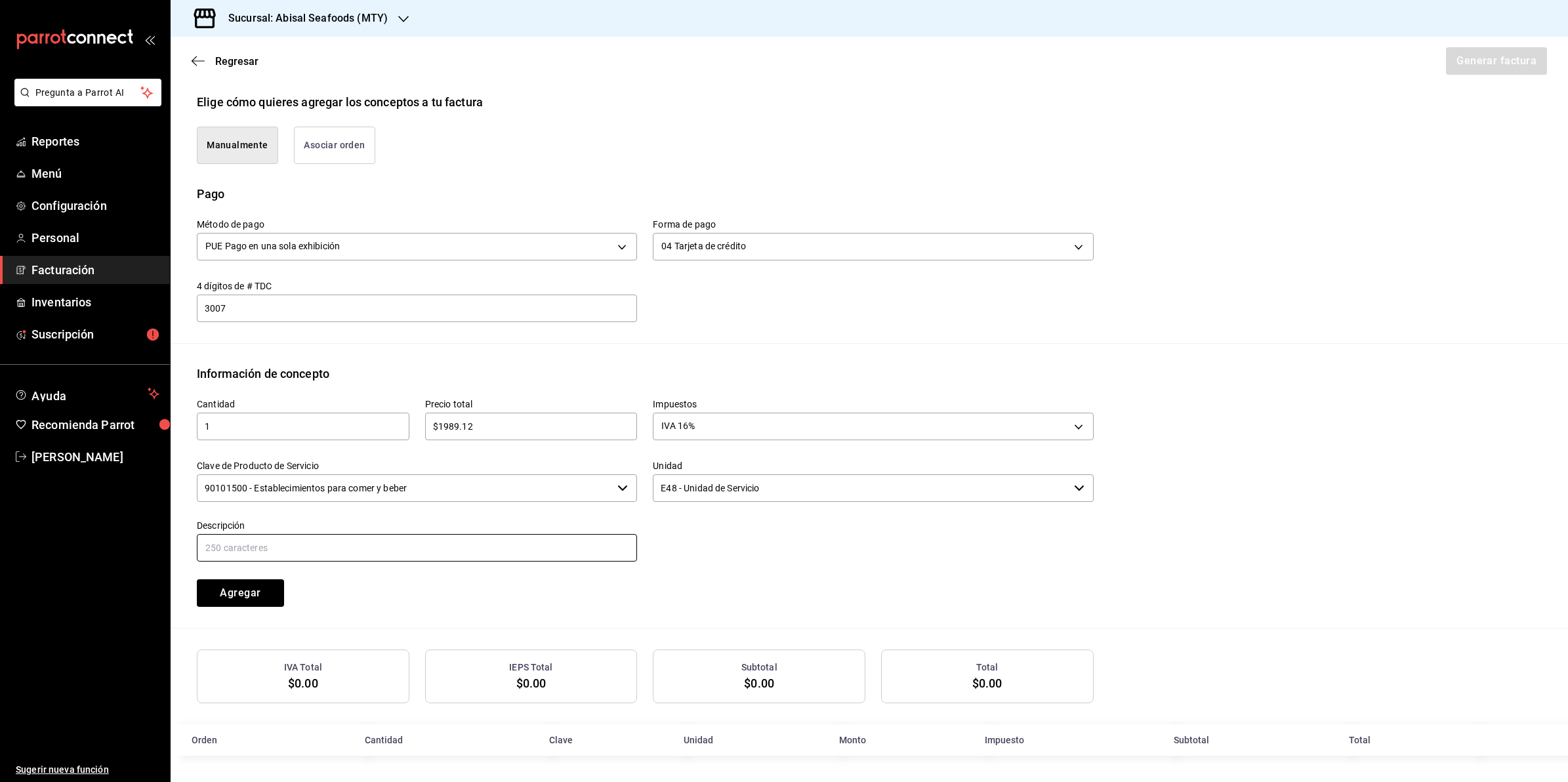
click at [459, 538] on input "text" at bounding box center [417, 548] width 440 height 28
type input "CONSUMO DE ALIMENTOS"
click at [249, 590] on button "Agregar" at bounding box center [241, 593] width 87 height 28
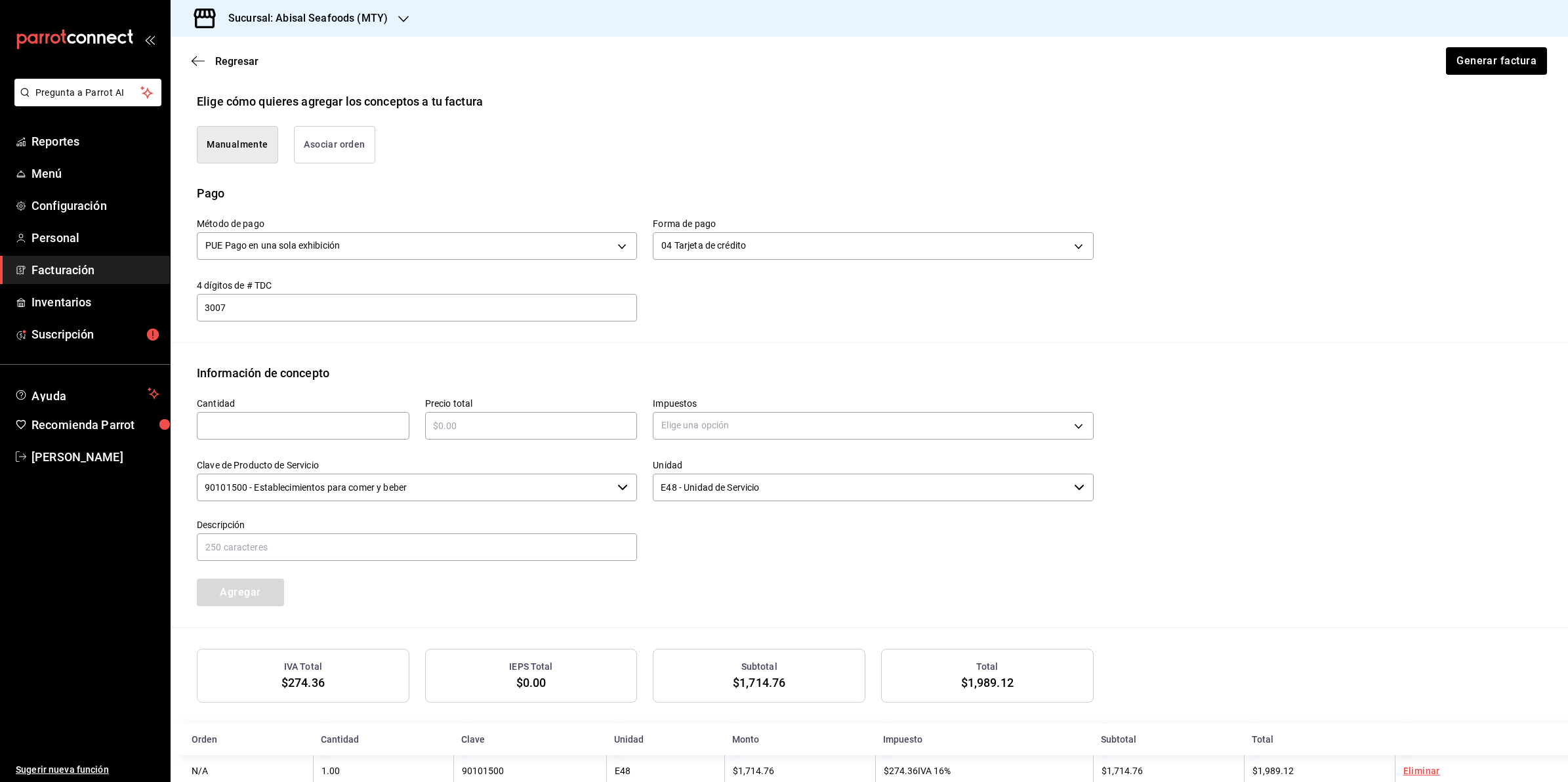
scroll to position [338, 0]
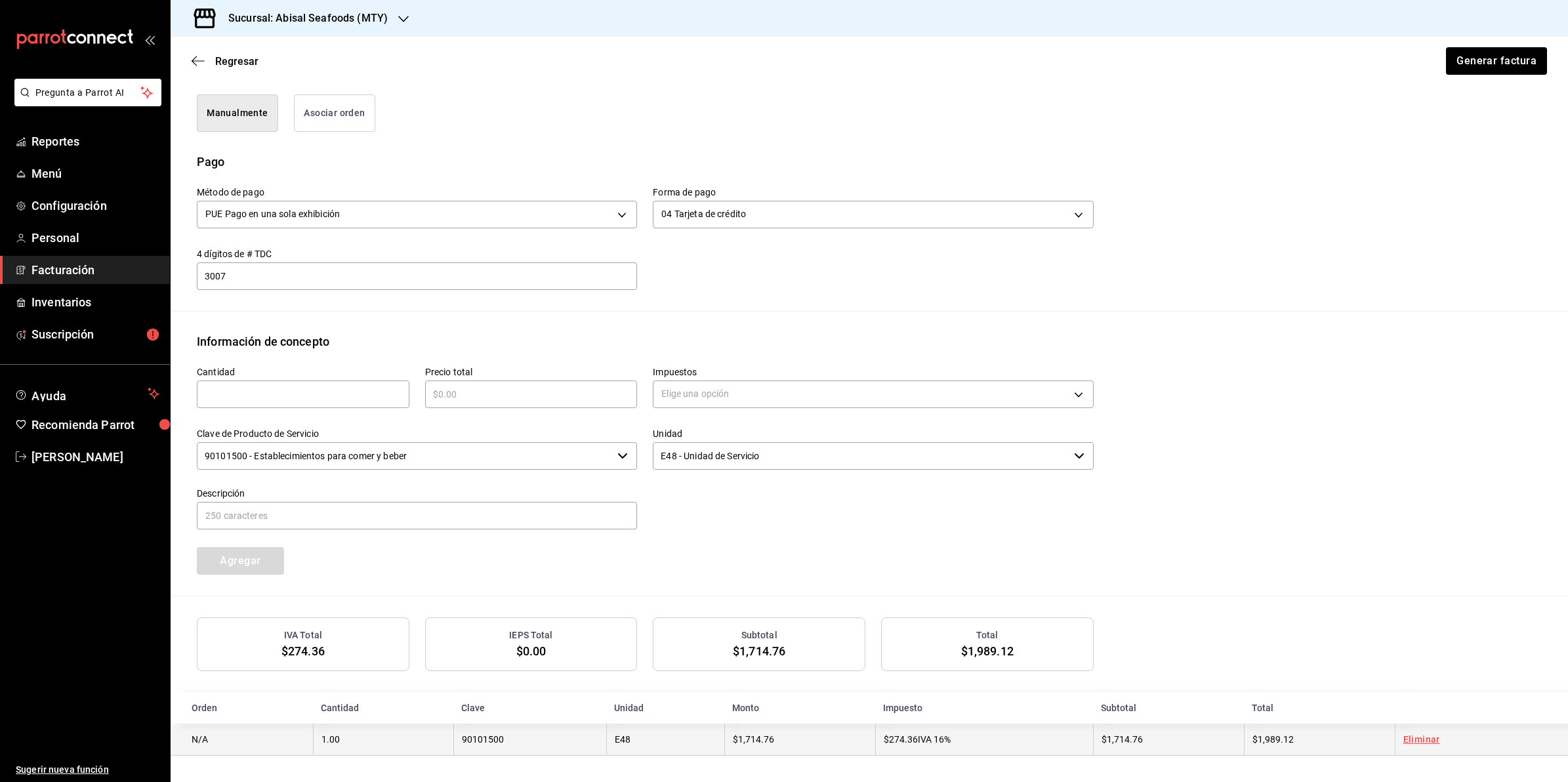
click at [1414, 748] on td "Eliminar" at bounding box center [1481, 739] width 173 height 32
click at [1413, 735] on link "Eliminar" at bounding box center [1422, 739] width 36 height 10
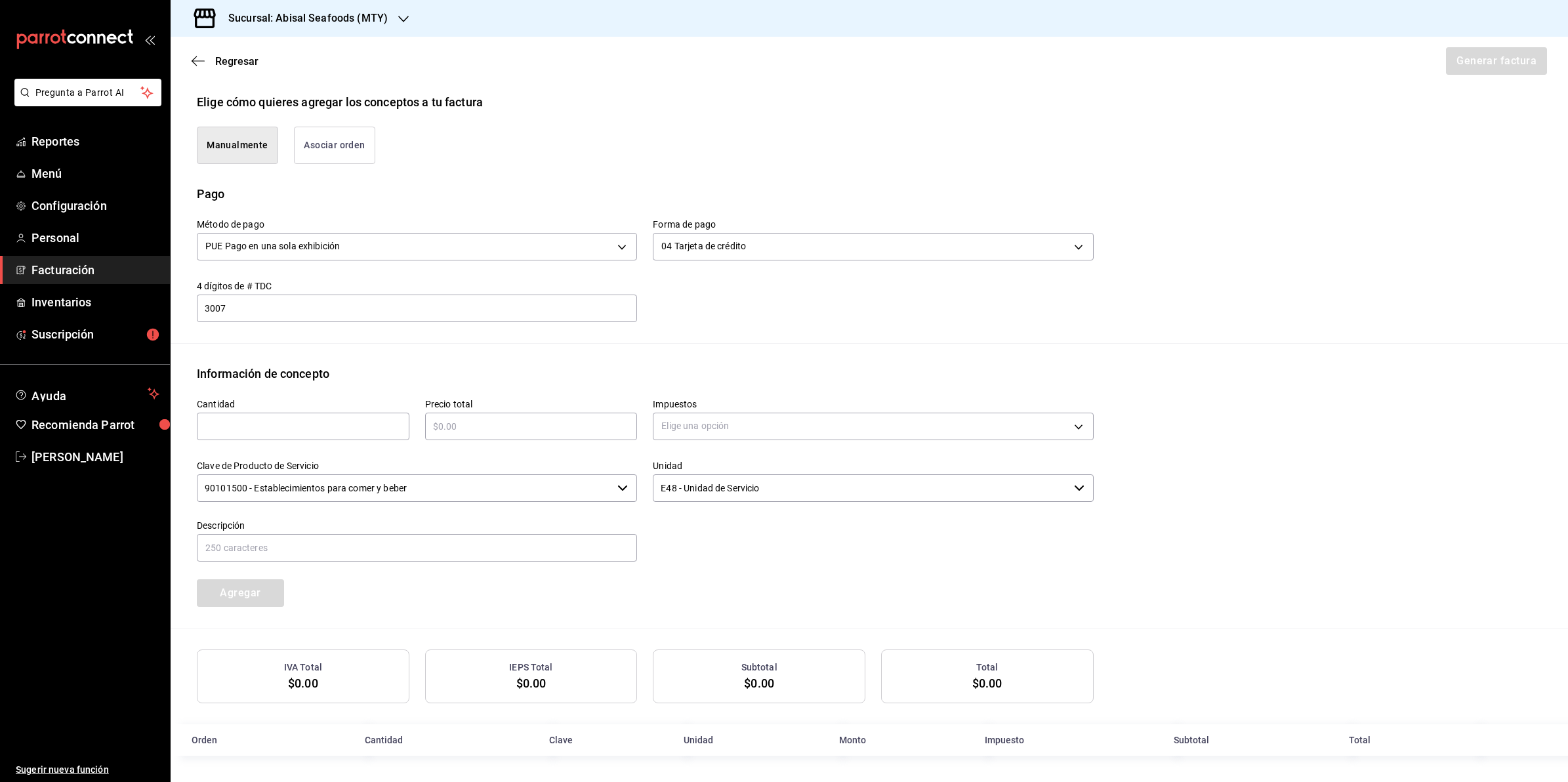
click at [347, 431] on input "text" at bounding box center [303, 427] width 213 height 16
type input "1"
click at [483, 431] on input "text" at bounding box center [531, 427] width 213 height 16
type input "$2368"
click at [722, 428] on body "Pregunta a Parrot AI Reportes Menú Configuración Personal Facturación Inventari…" at bounding box center [784, 391] width 1568 height 782
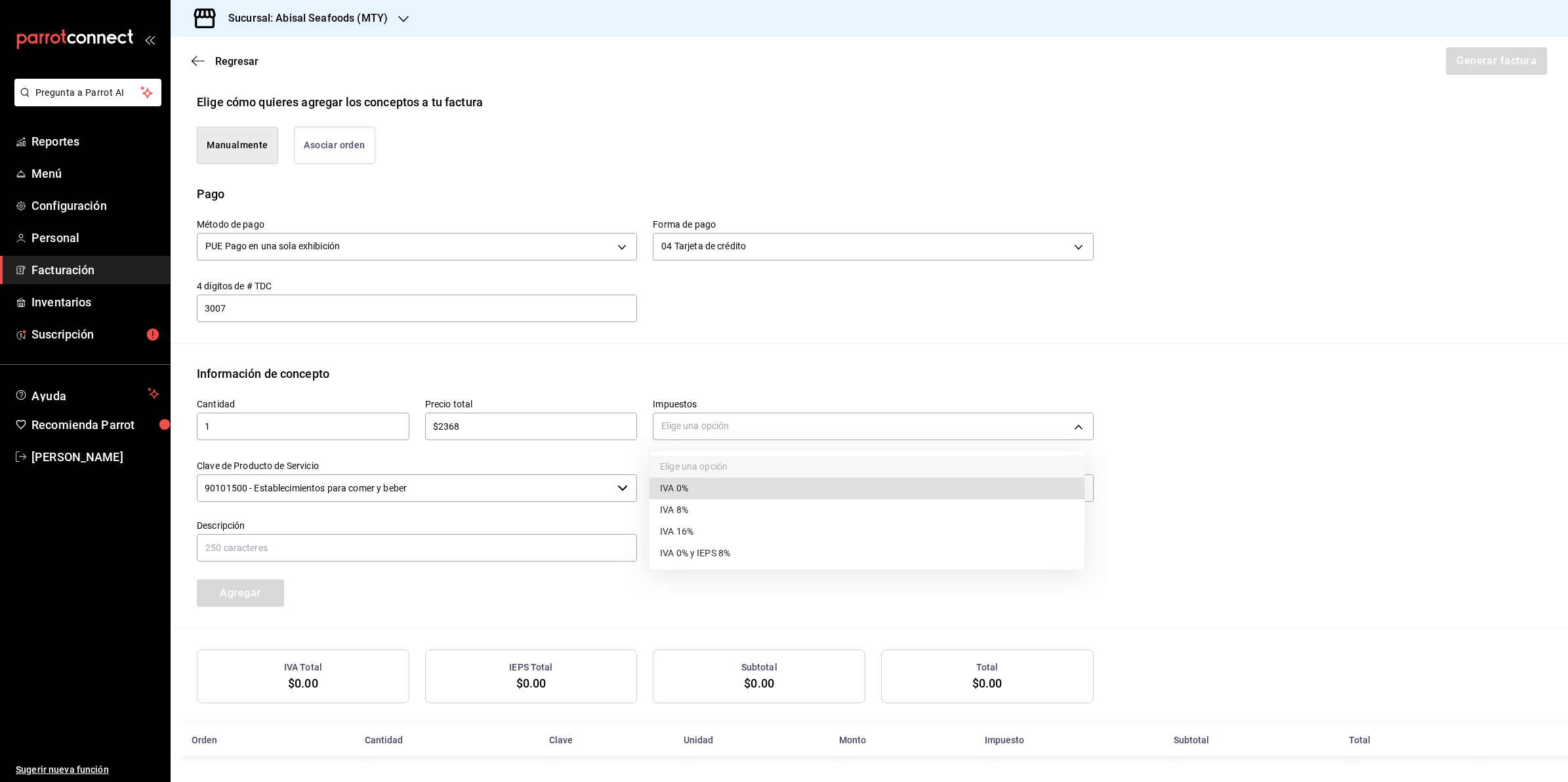
click at [732, 533] on li "IVA 16%" at bounding box center [868, 531] width 435 height 21
type input "IVA_16"
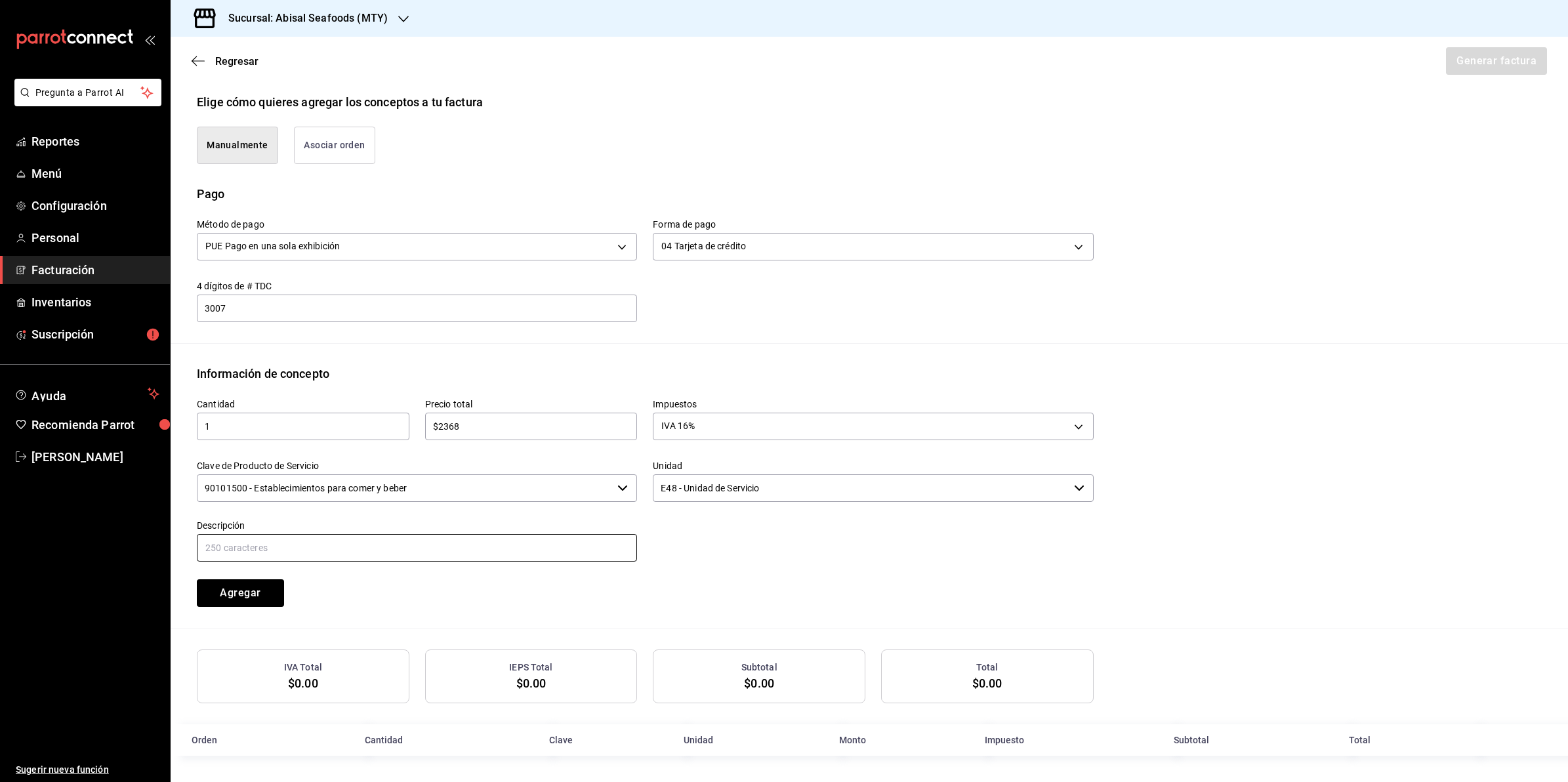
click at [438, 556] on input "text" at bounding box center [417, 548] width 440 height 28
type input "CONSUMO DE ALIMENTOS"
click at [215, 600] on button "Agregar" at bounding box center [241, 593] width 87 height 28
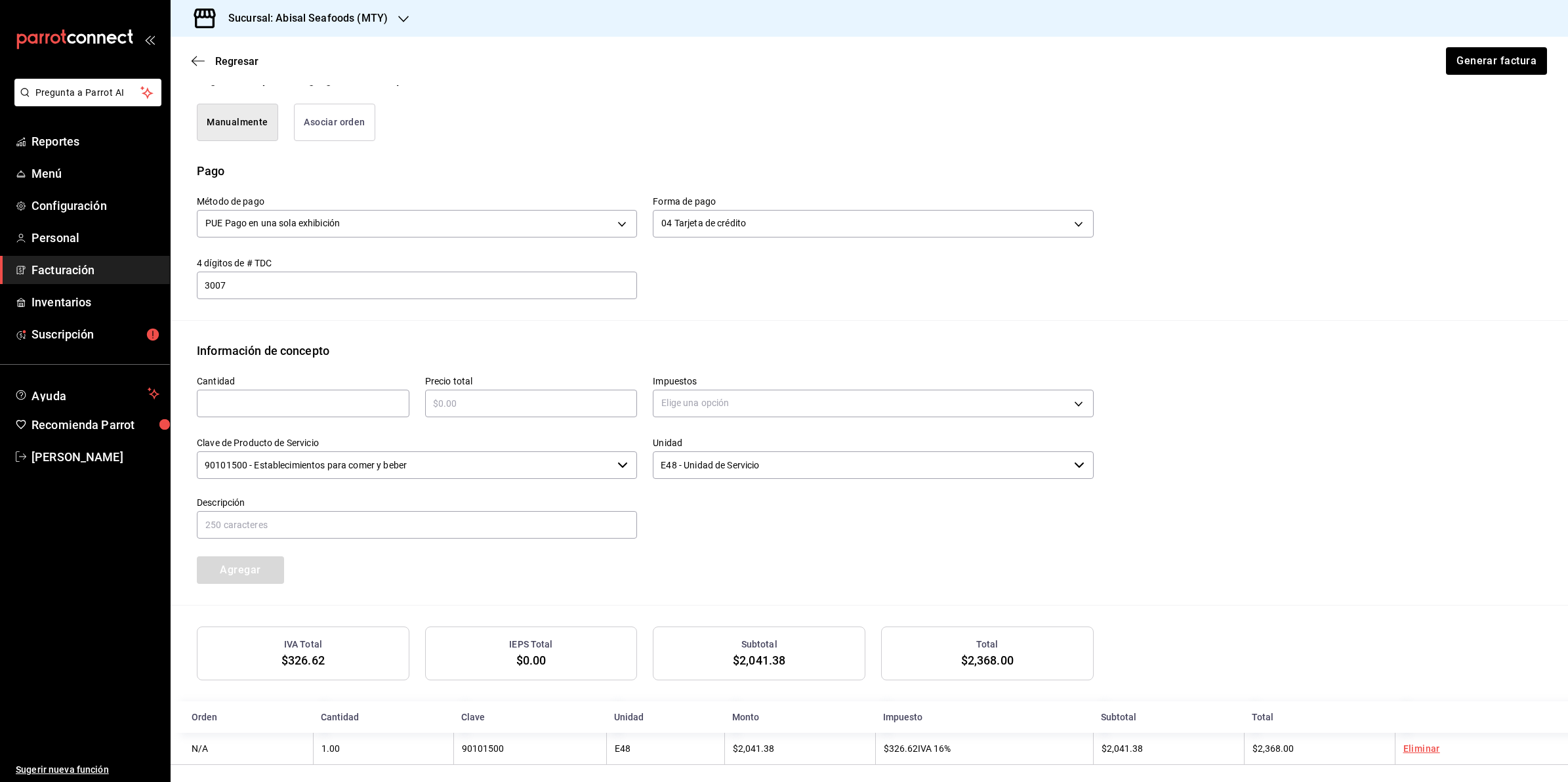
scroll to position [338, 0]
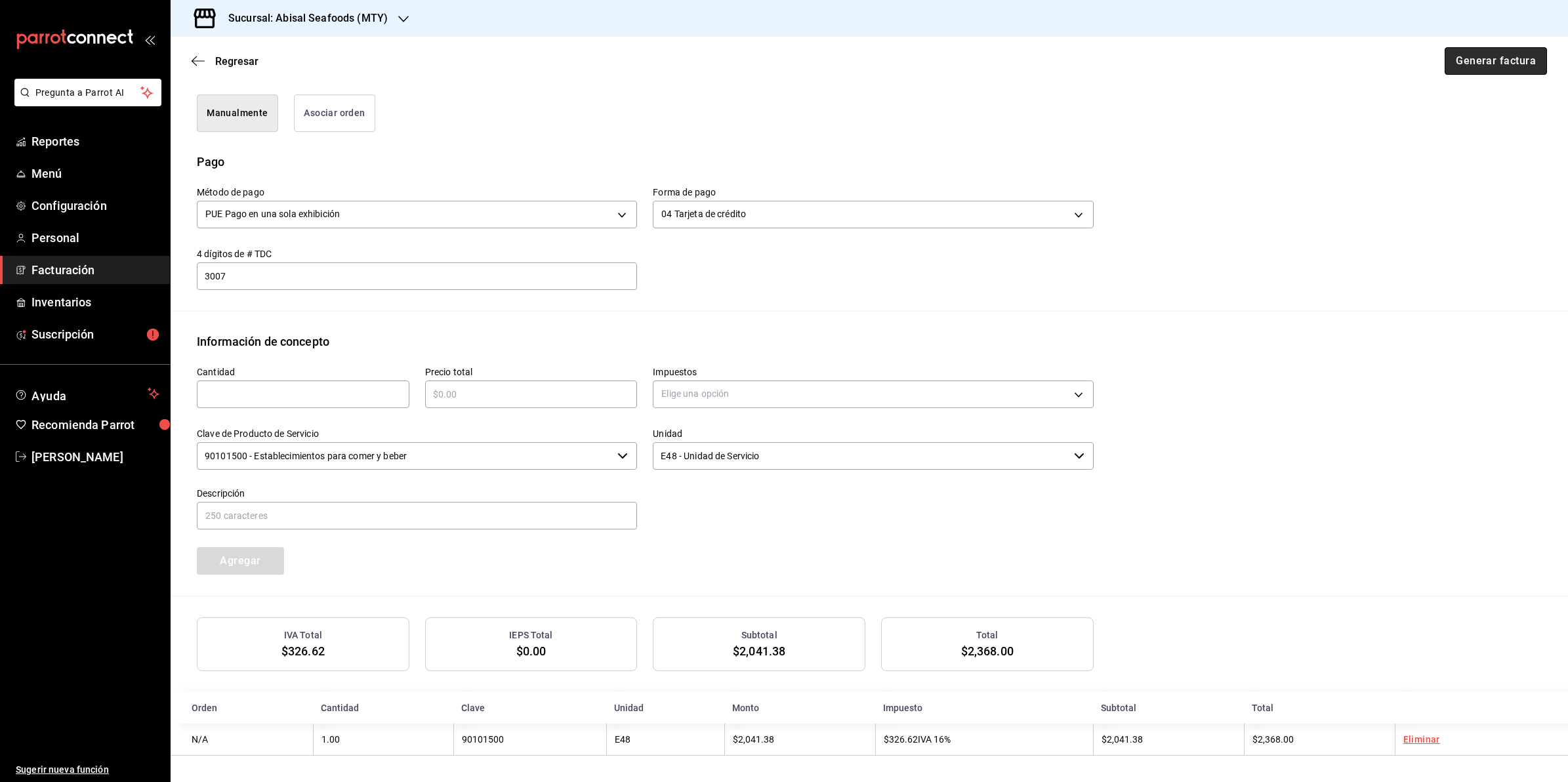
click at [1497, 54] on button "Generar factura" at bounding box center [1495, 61] width 102 height 28
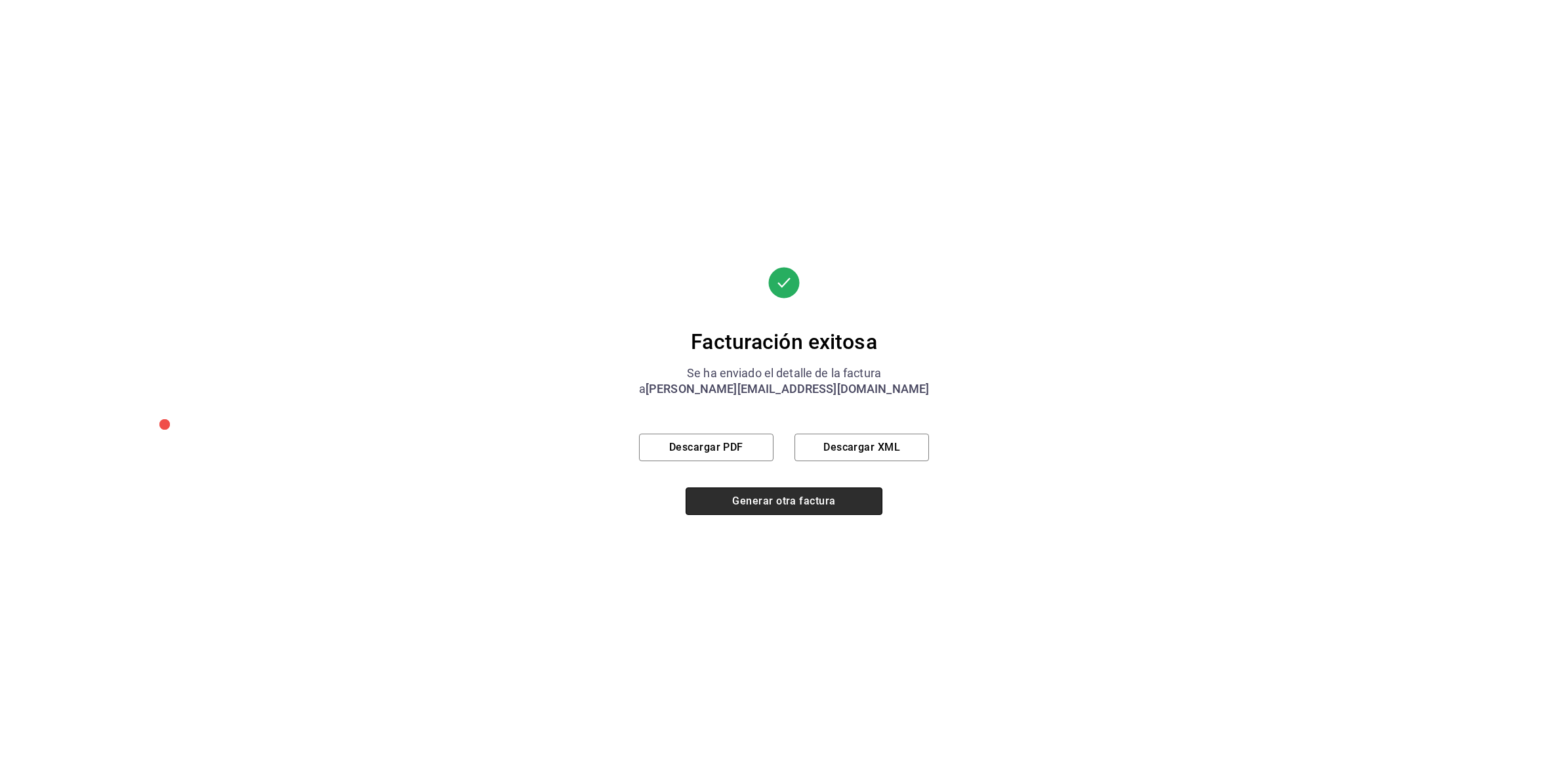
drag, startPoint x: 853, startPoint y: 499, endPoint x: 853, endPoint y: 506, distance: 7.0
click at [853, 506] on button "Generar otra factura" at bounding box center [784, 501] width 197 height 28
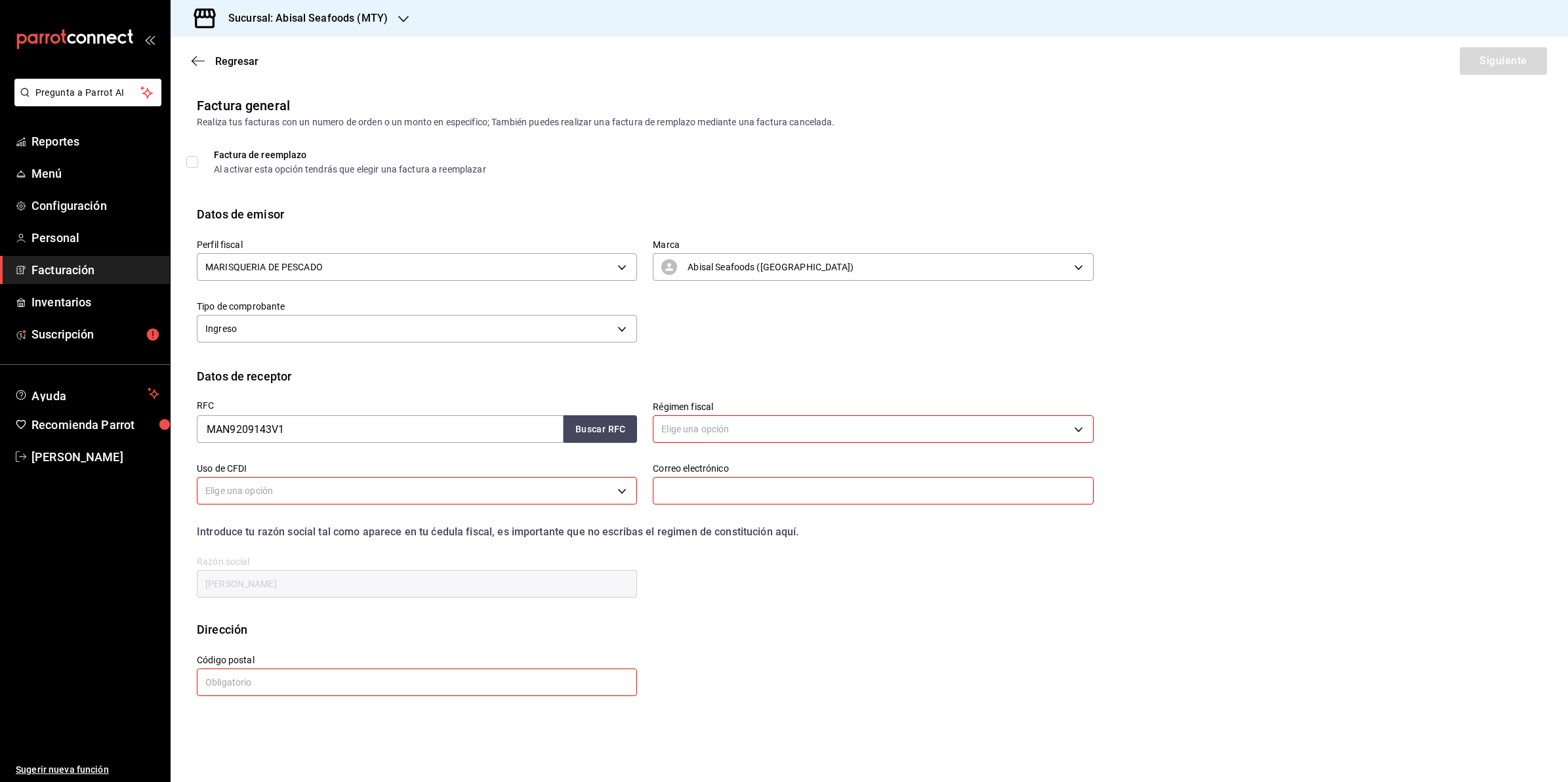
scroll to position [0, 0]
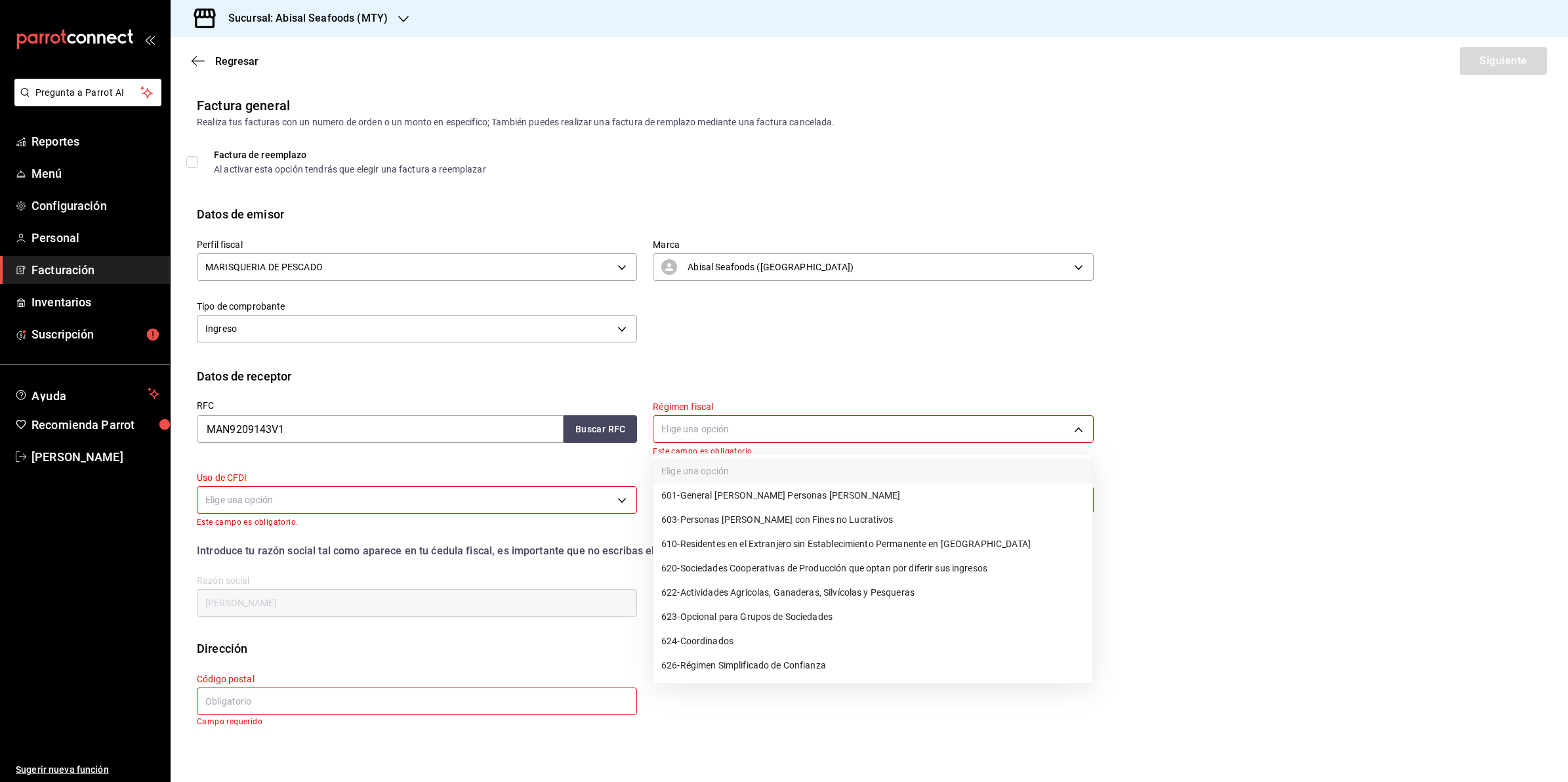
click at [750, 420] on body "Pregunta a Parrot AI Reportes Menú Configuración Personal Facturación Inventari…" at bounding box center [784, 391] width 1568 height 782
click at [755, 500] on span "601 - General [PERSON_NAME] Personas [PERSON_NAME]" at bounding box center [781, 495] width 239 height 13
type input "601"
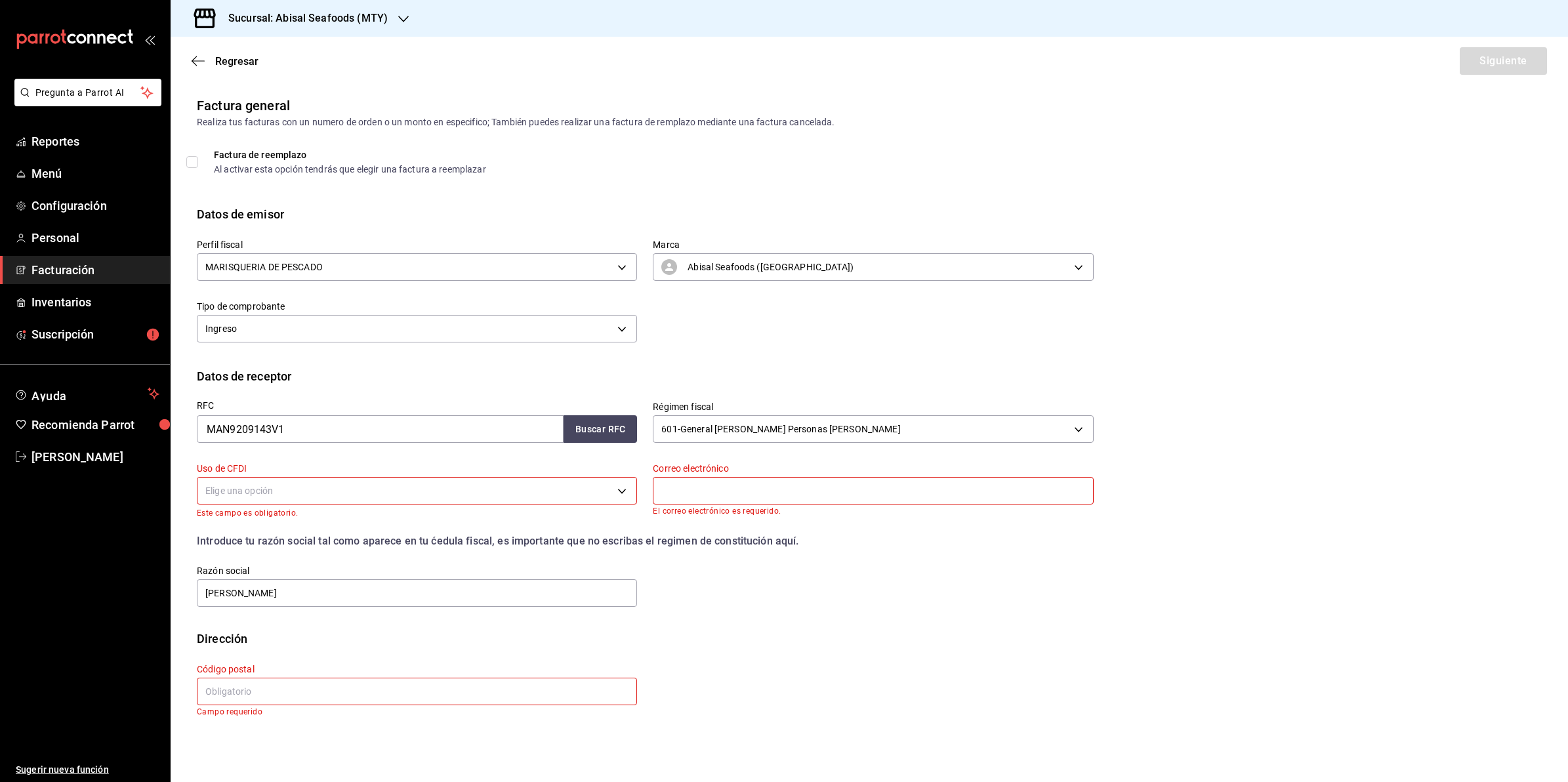
click at [566, 482] on body "Pregunta a Parrot AI Reportes Menú Configuración Personal Facturación Inventari…" at bounding box center [784, 391] width 1568 height 782
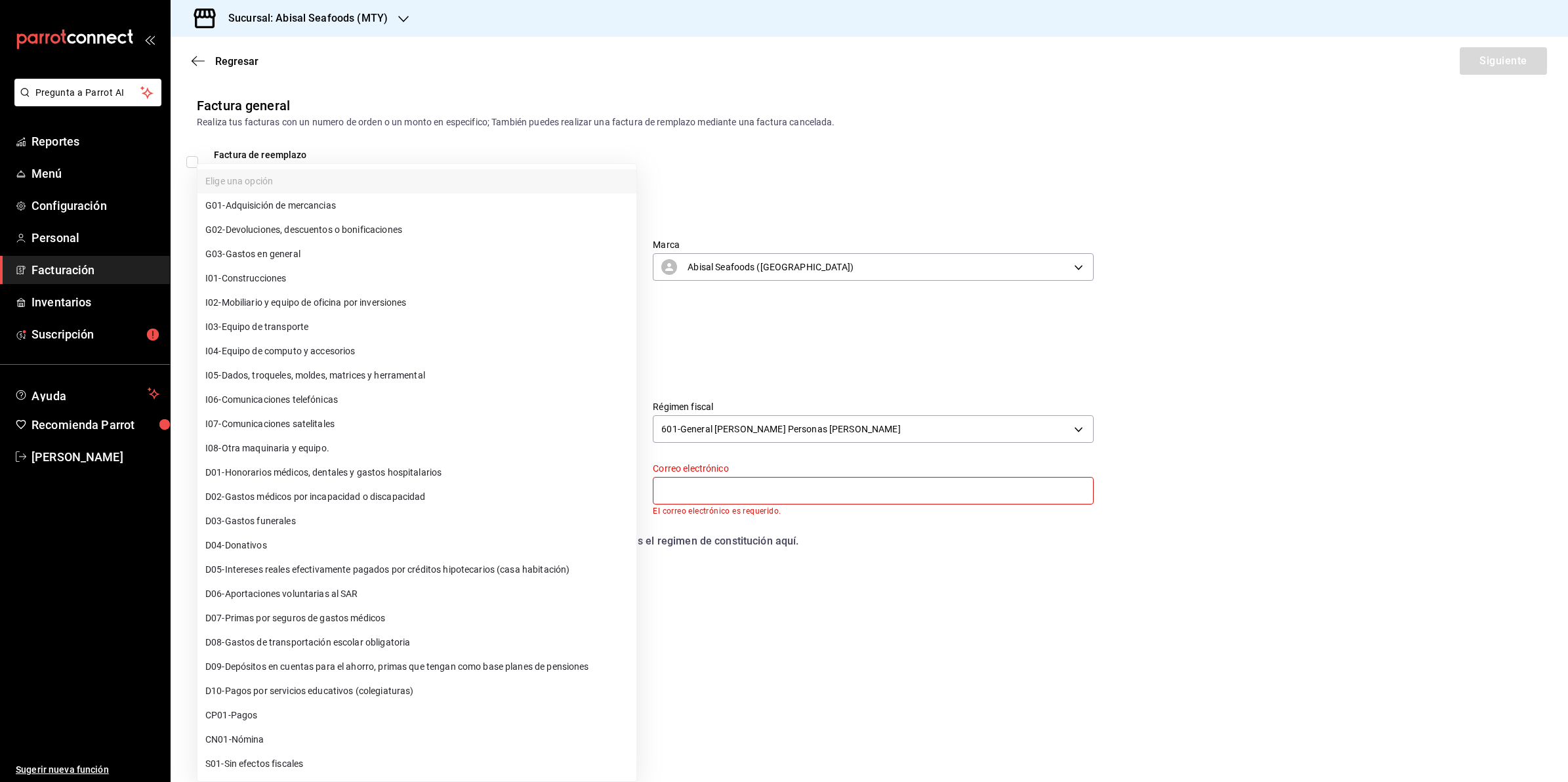
click at [500, 267] on li "I01 - Construcciones" at bounding box center [417, 279] width 439 height 25
click at [494, 479] on body "Pregunta a Parrot AI Reportes Menú Configuración Personal Facturación Inventari…" at bounding box center [784, 391] width 1568 height 782
click at [359, 257] on li "G03 - Gastos en general" at bounding box center [417, 254] width 439 height 25
type input "G03"
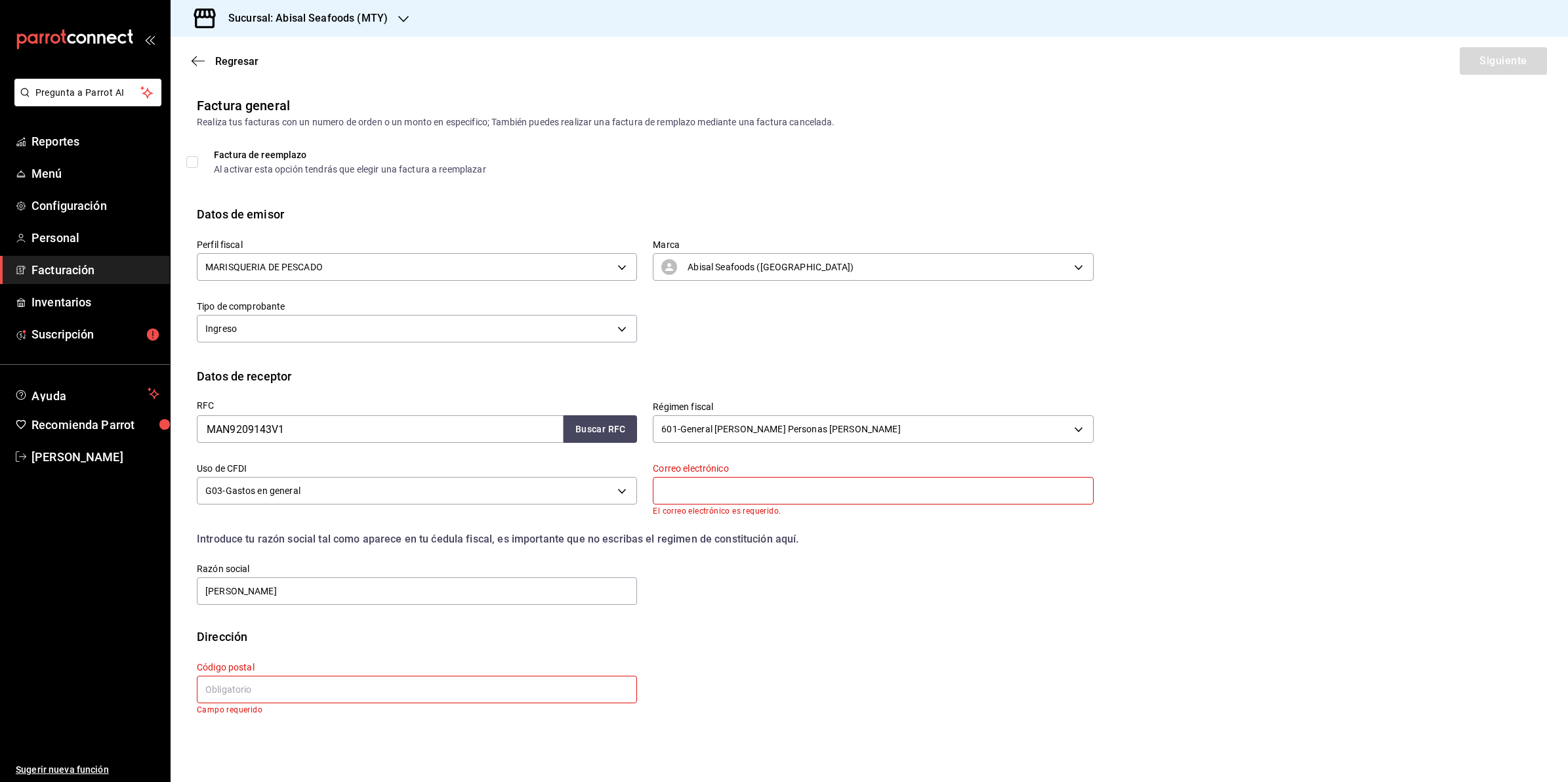
click at [697, 487] on input "text" at bounding box center [873, 491] width 440 height 28
type input "[PERSON_NAME][EMAIL_ADDRESS][DOMAIN_NAME]"
type input "11520"
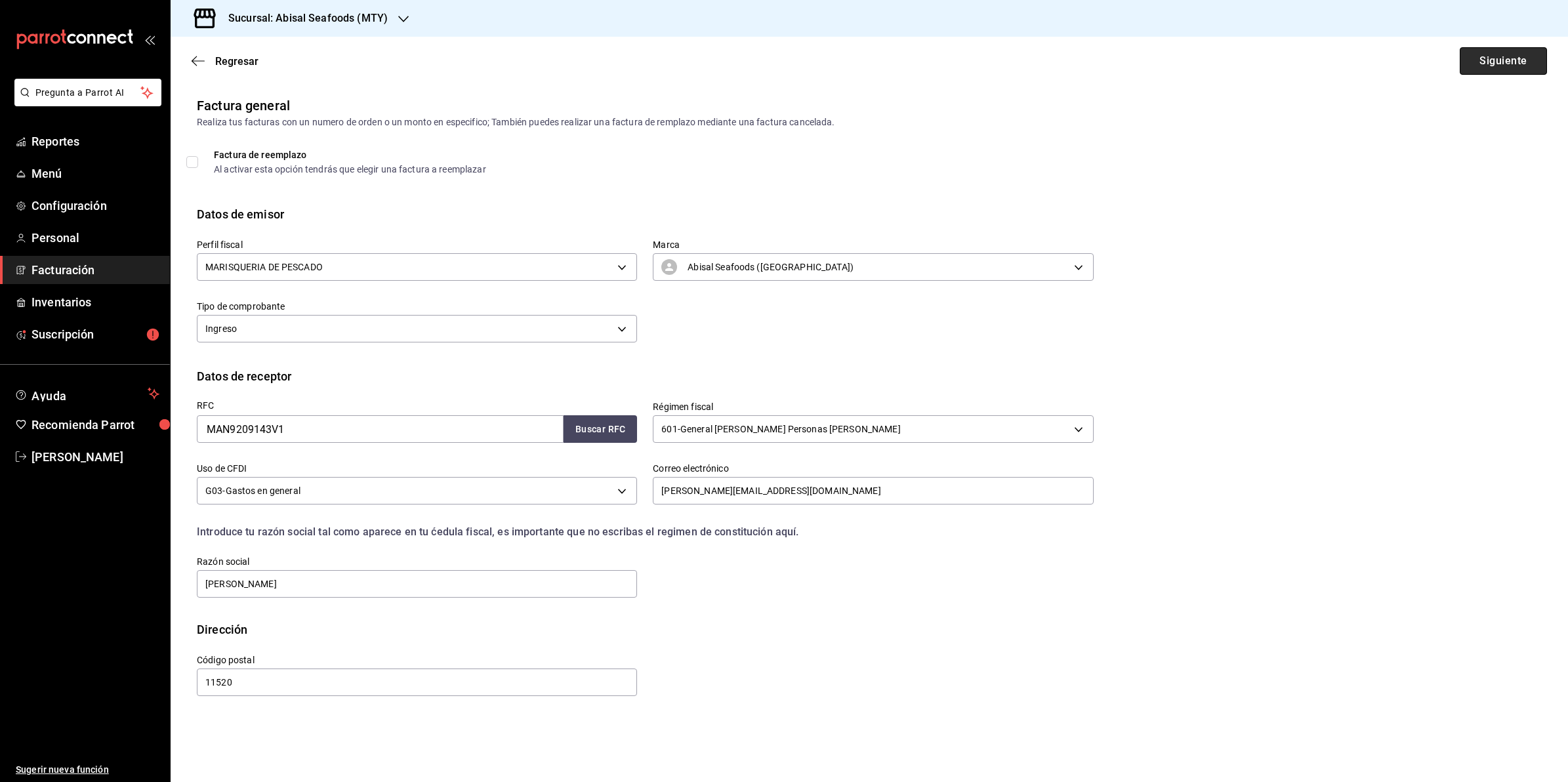
click at [1494, 60] on button "Siguiente" at bounding box center [1503, 61] width 87 height 28
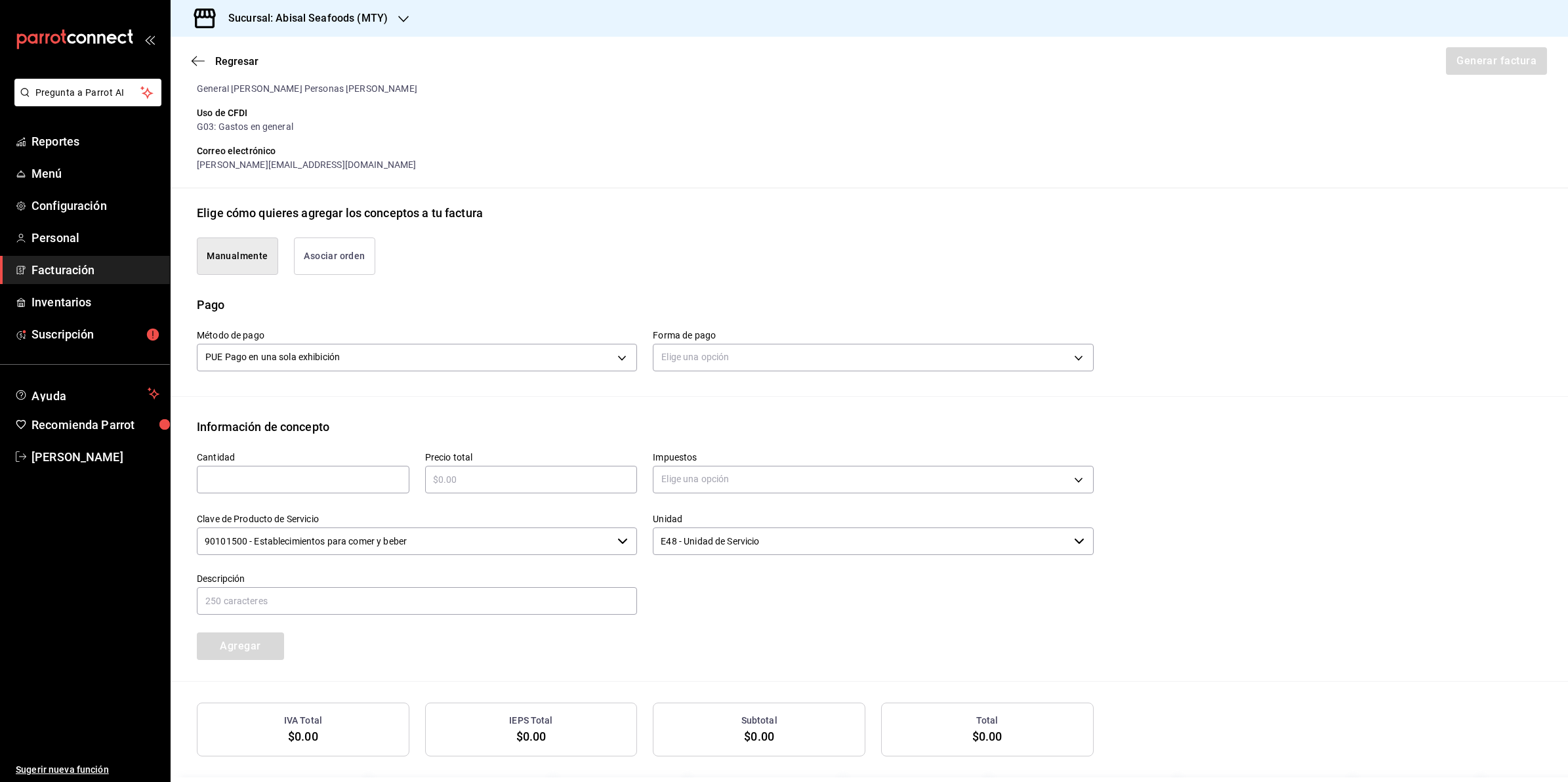
scroll to position [247, 0]
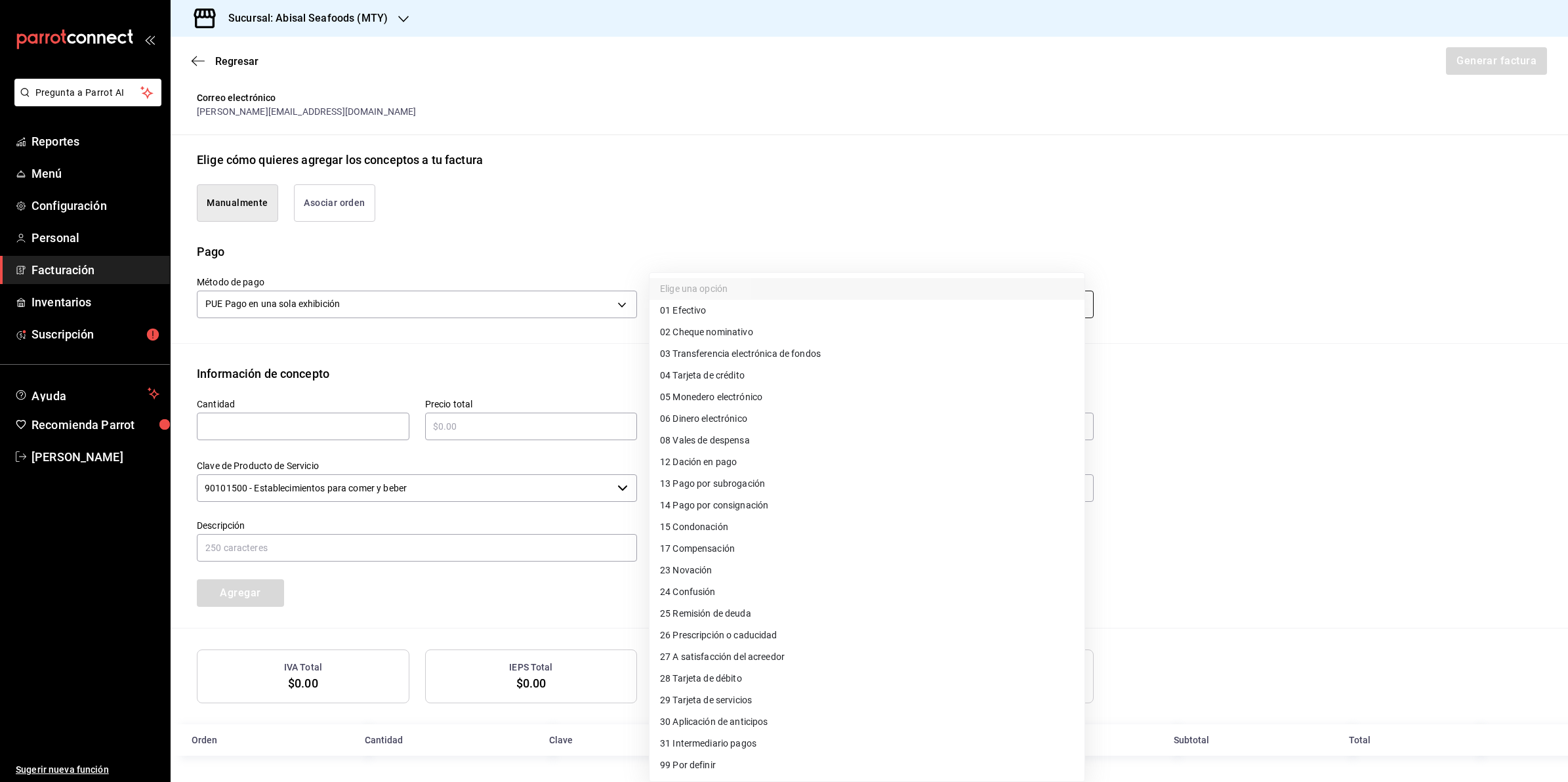
click at [811, 309] on body "Pregunta a Parrot AI Reportes Menú Configuración Personal Facturación Inventari…" at bounding box center [784, 391] width 1568 height 782
click at [782, 375] on li "04 Tarjeta de crédito" at bounding box center [868, 375] width 435 height 21
type input "04"
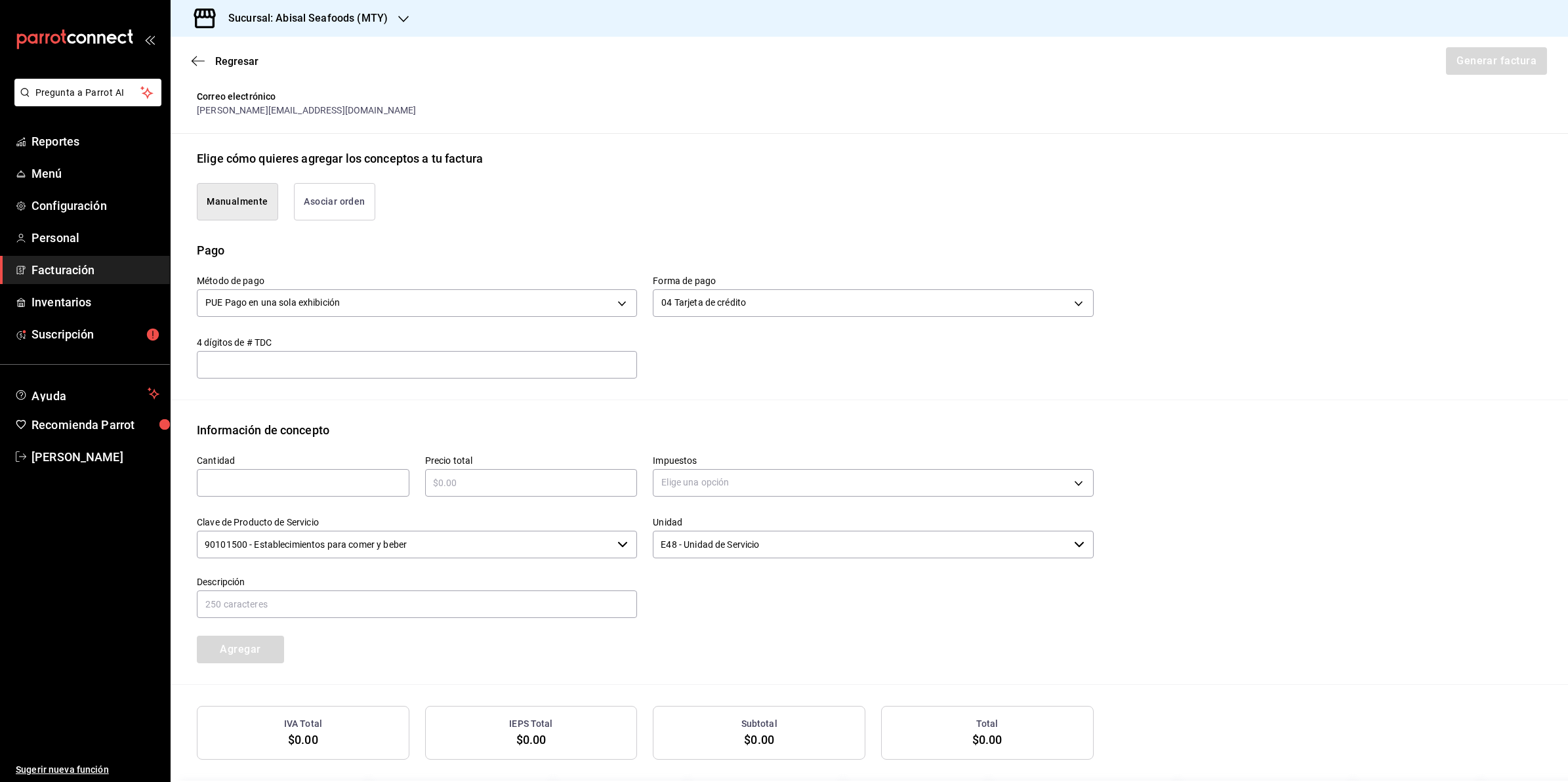
click at [488, 376] on div "​" at bounding box center [417, 364] width 440 height 28
type input "3007"
click at [379, 490] on input "text" at bounding box center [303, 483] width 213 height 16
type input "1"
click at [486, 476] on input "text" at bounding box center [531, 483] width 213 height 16
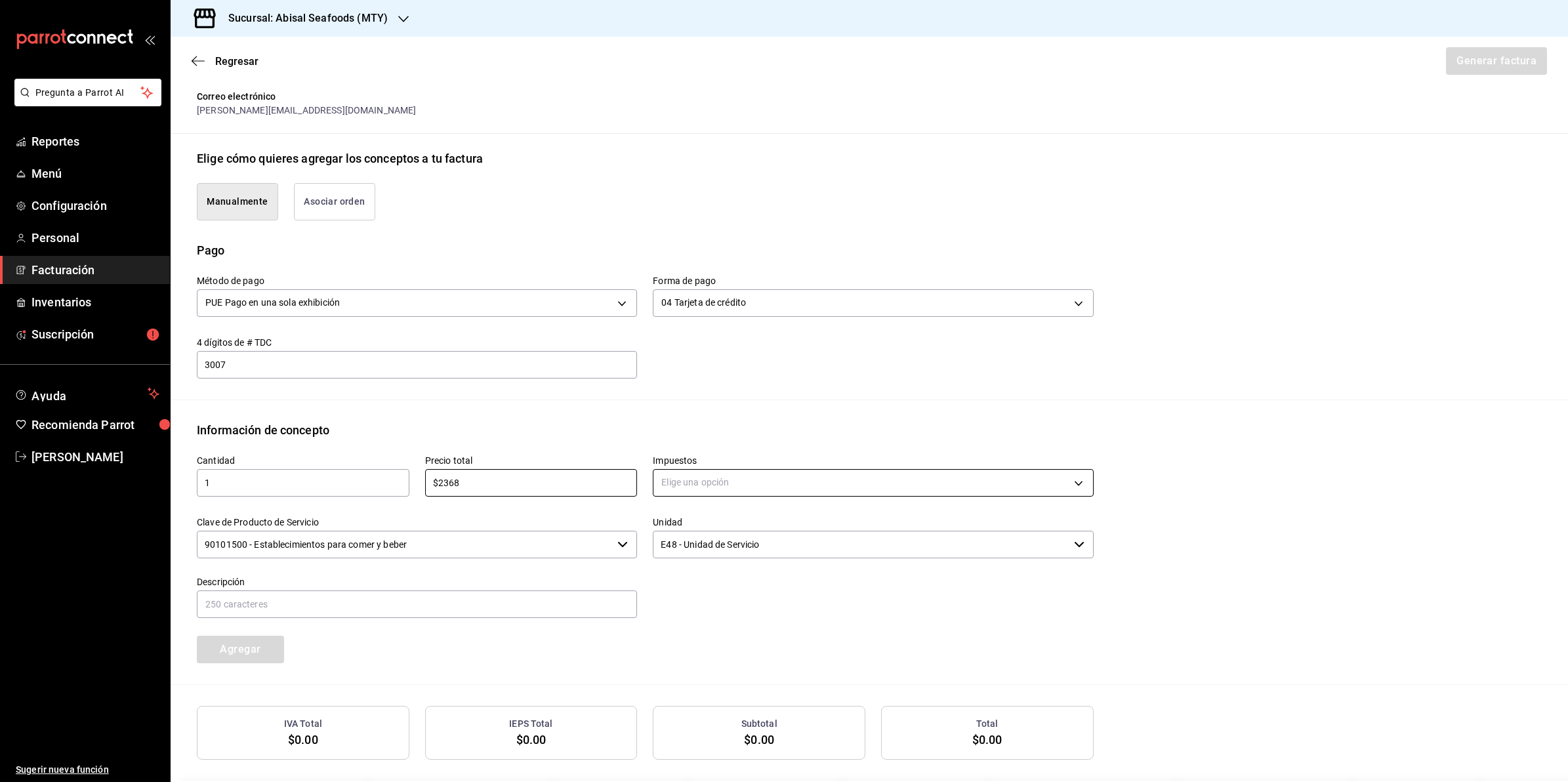
type input "$2368"
click at [704, 480] on body "Pregunta a Parrot AI Reportes Menú Configuración Personal Facturación Inventari…" at bounding box center [784, 391] width 1568 height 782
click at [712, 587] on li "IVA 16%" at bounding box center [868, 588] width 435 height 21
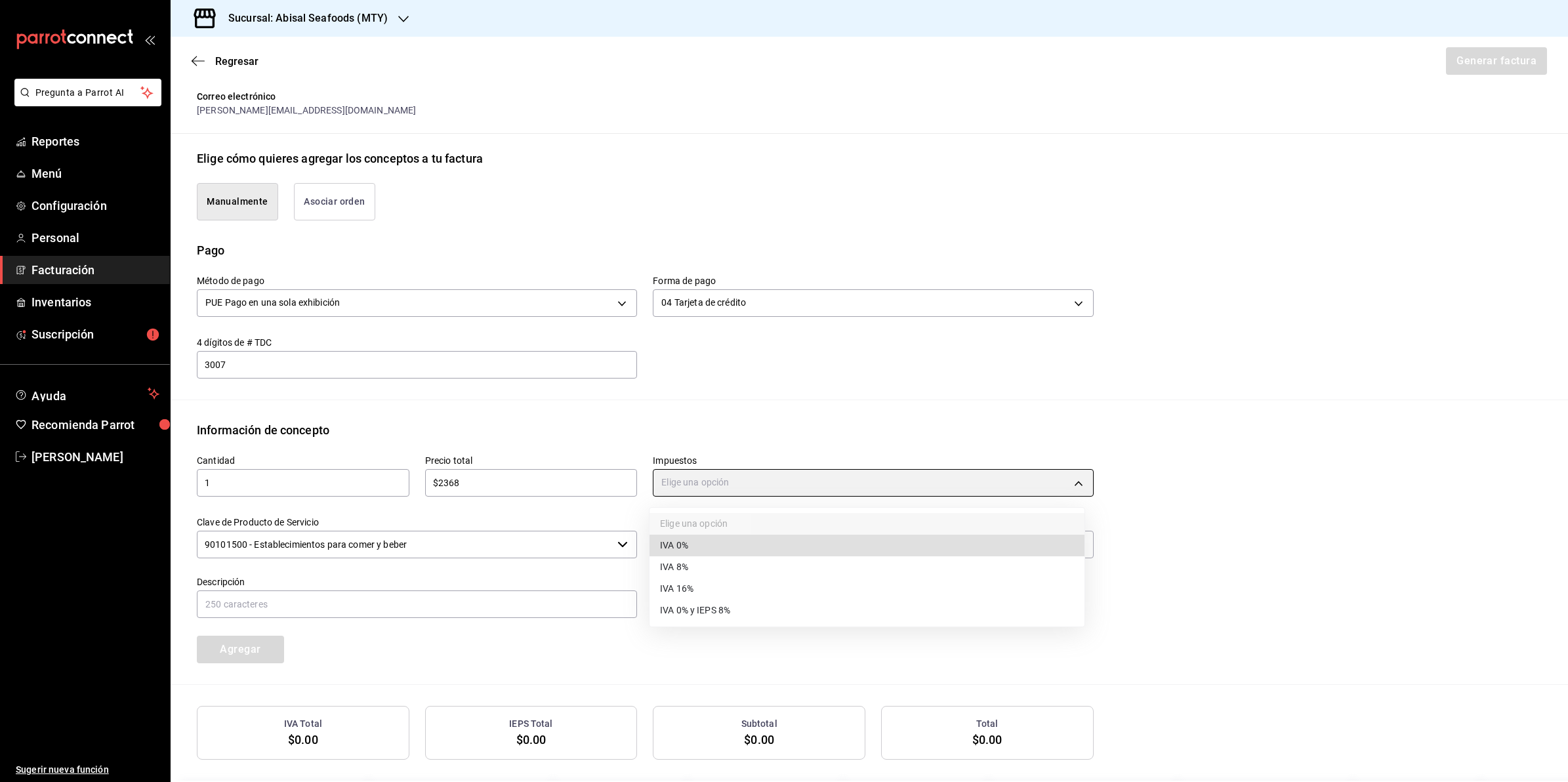
type input "IVA_16"
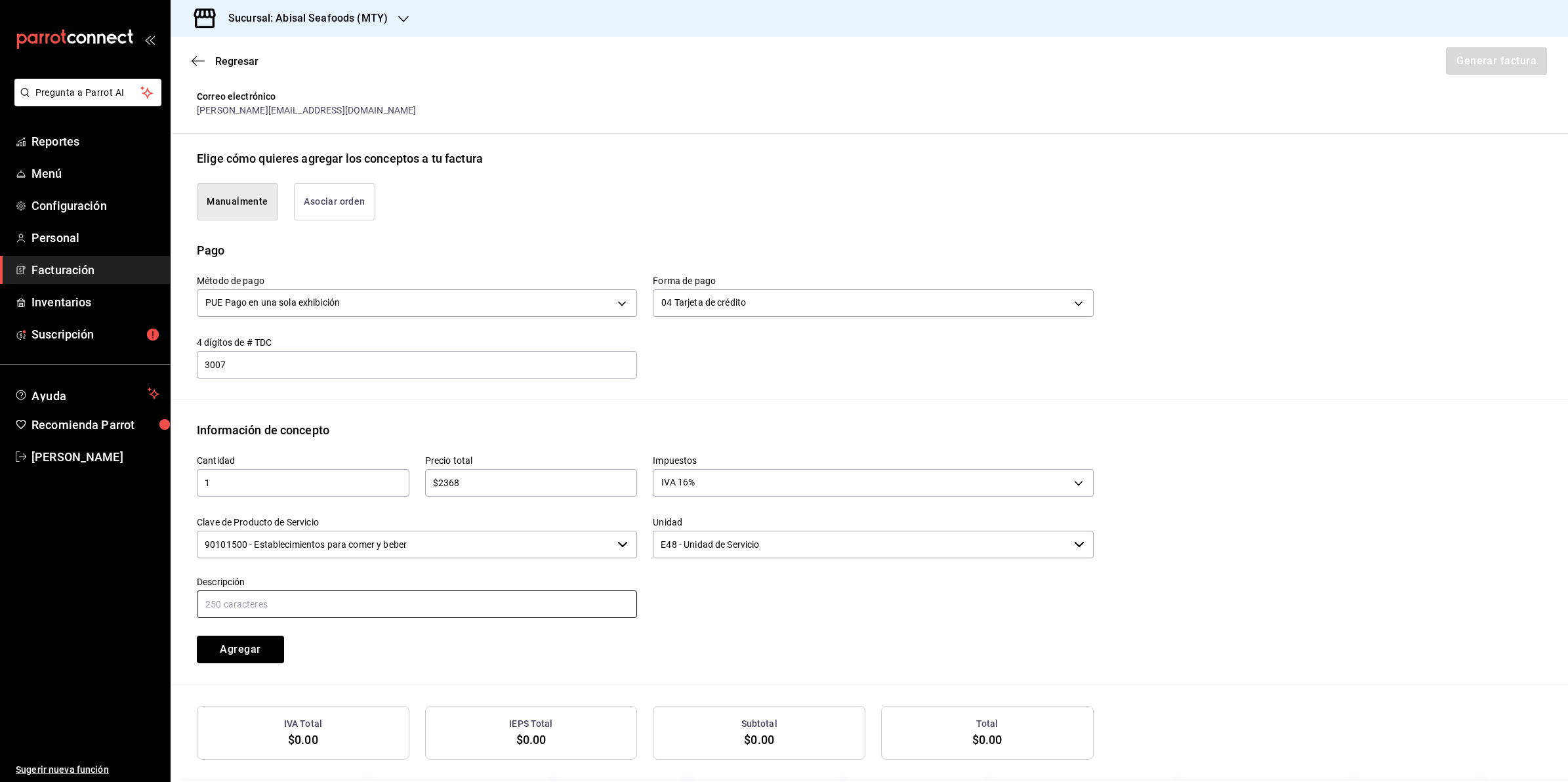
click at [350, 594] on input "text" at bounding box center [417, 604] width 440 height 28
type input "CONSUMO DE ALIMENTOS"
click at [792, 670] on div "Cantidad 1 ​ Precio total $2368 ​ Impuestos IVA 16% IVA_16 Clave de Producto de…" at bounding box center [869, 562] width 1345 height 245
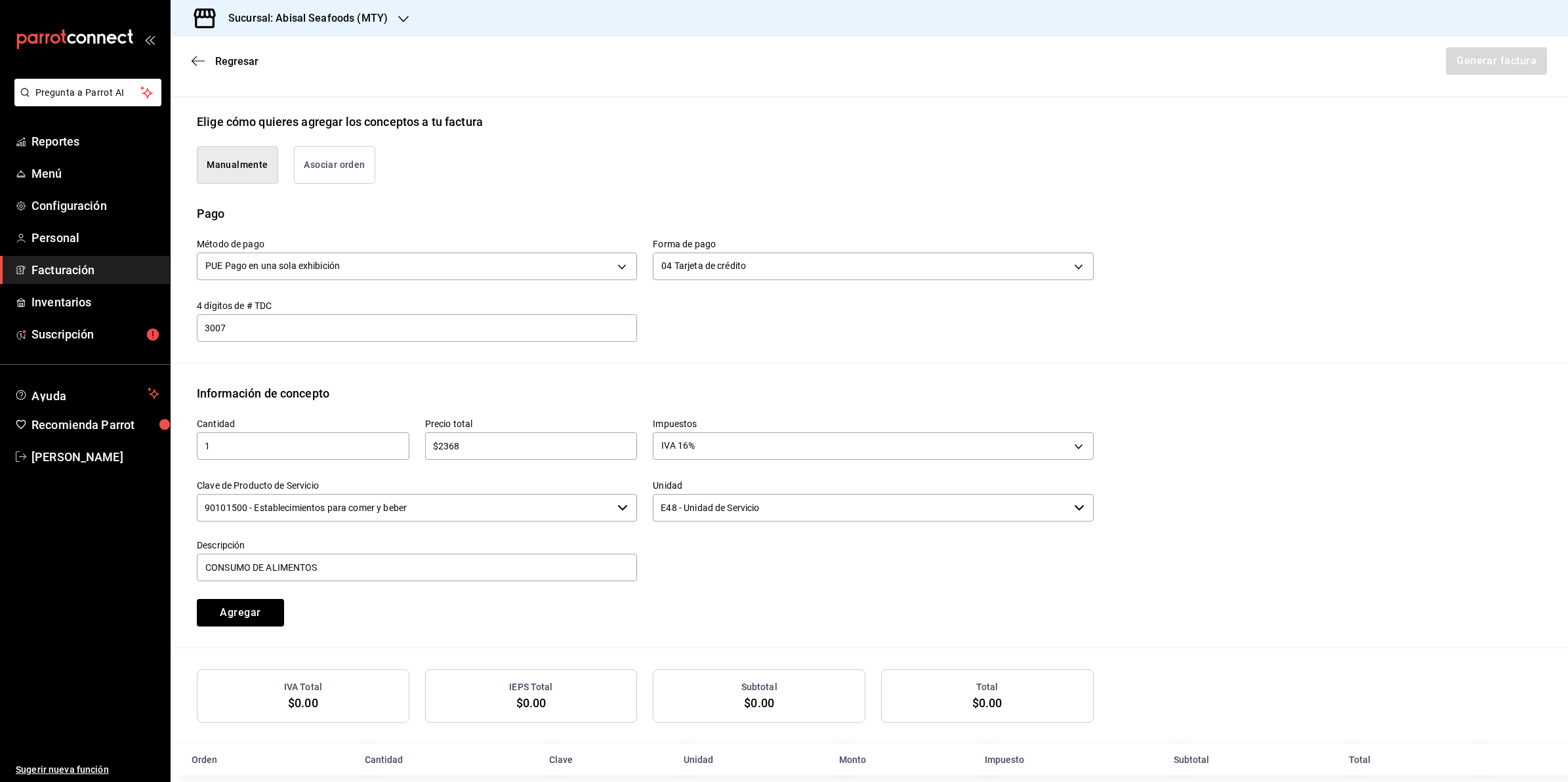
scroll to position [304, 0]
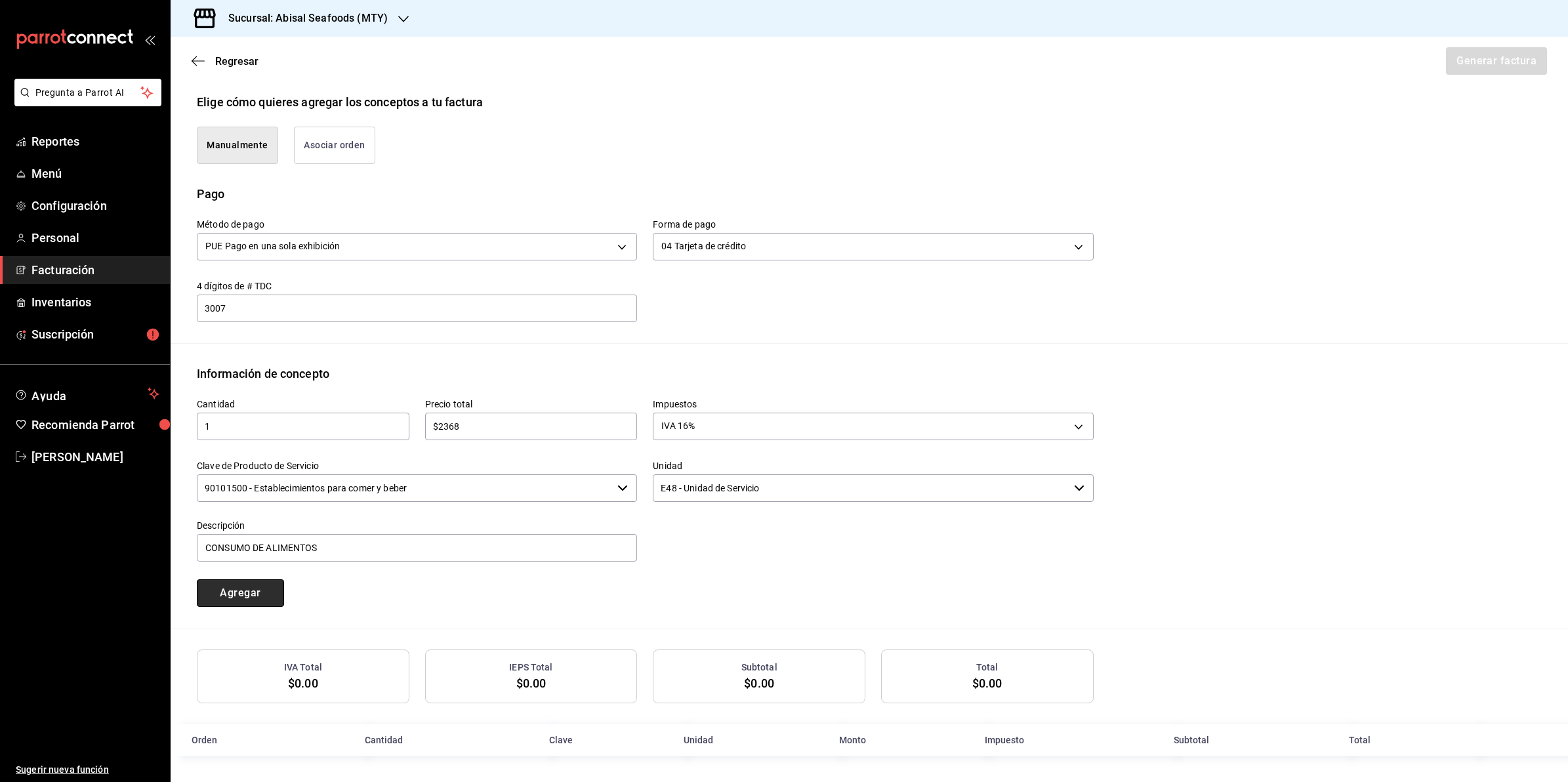
click at [228, 589] on button "Agregar" at bounding box center [241, 593] width 87 height 28
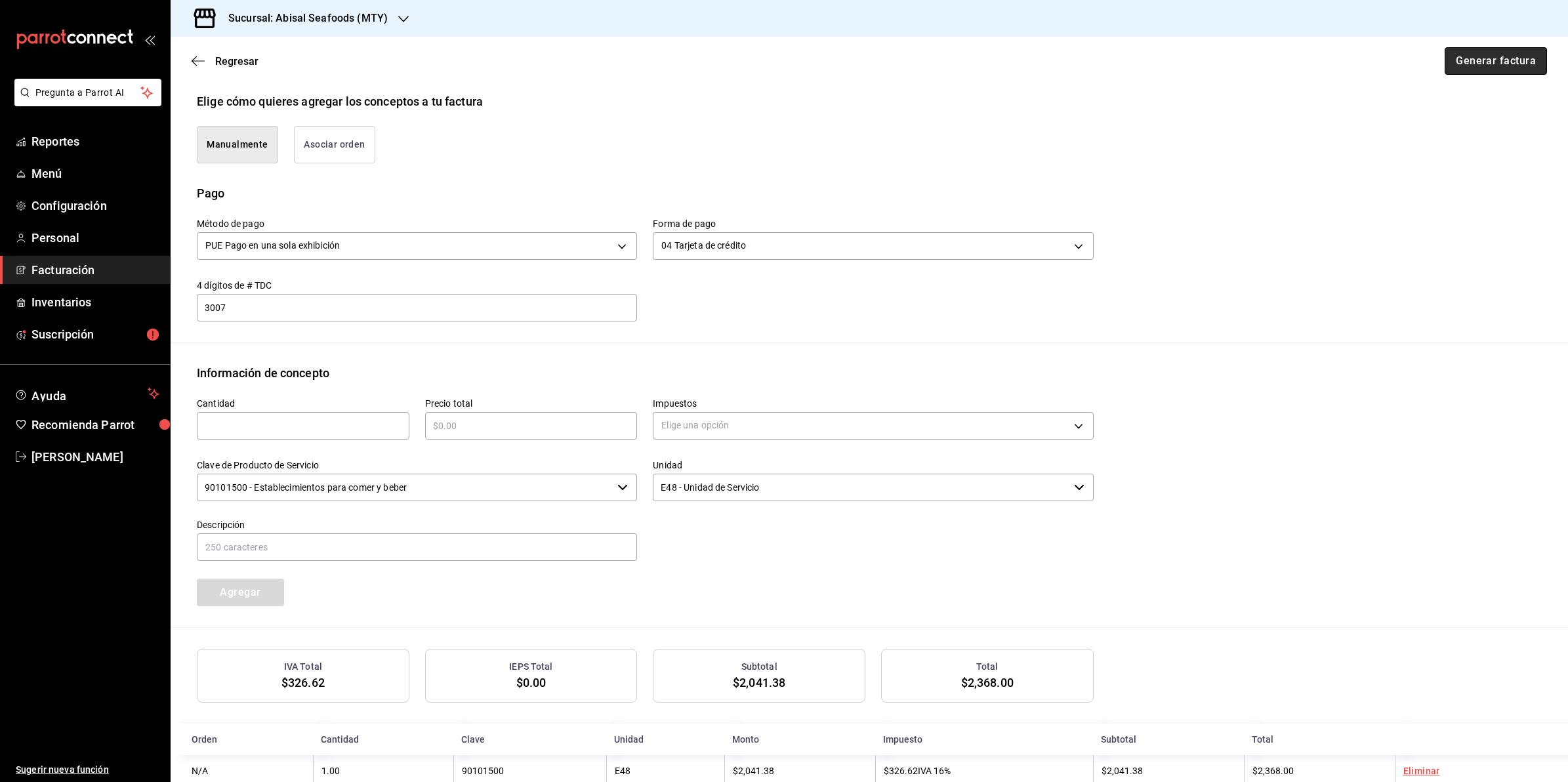
click at [1488, 63] on button "Generar factura" at bounding box center [1495, 61] width 102 height 28
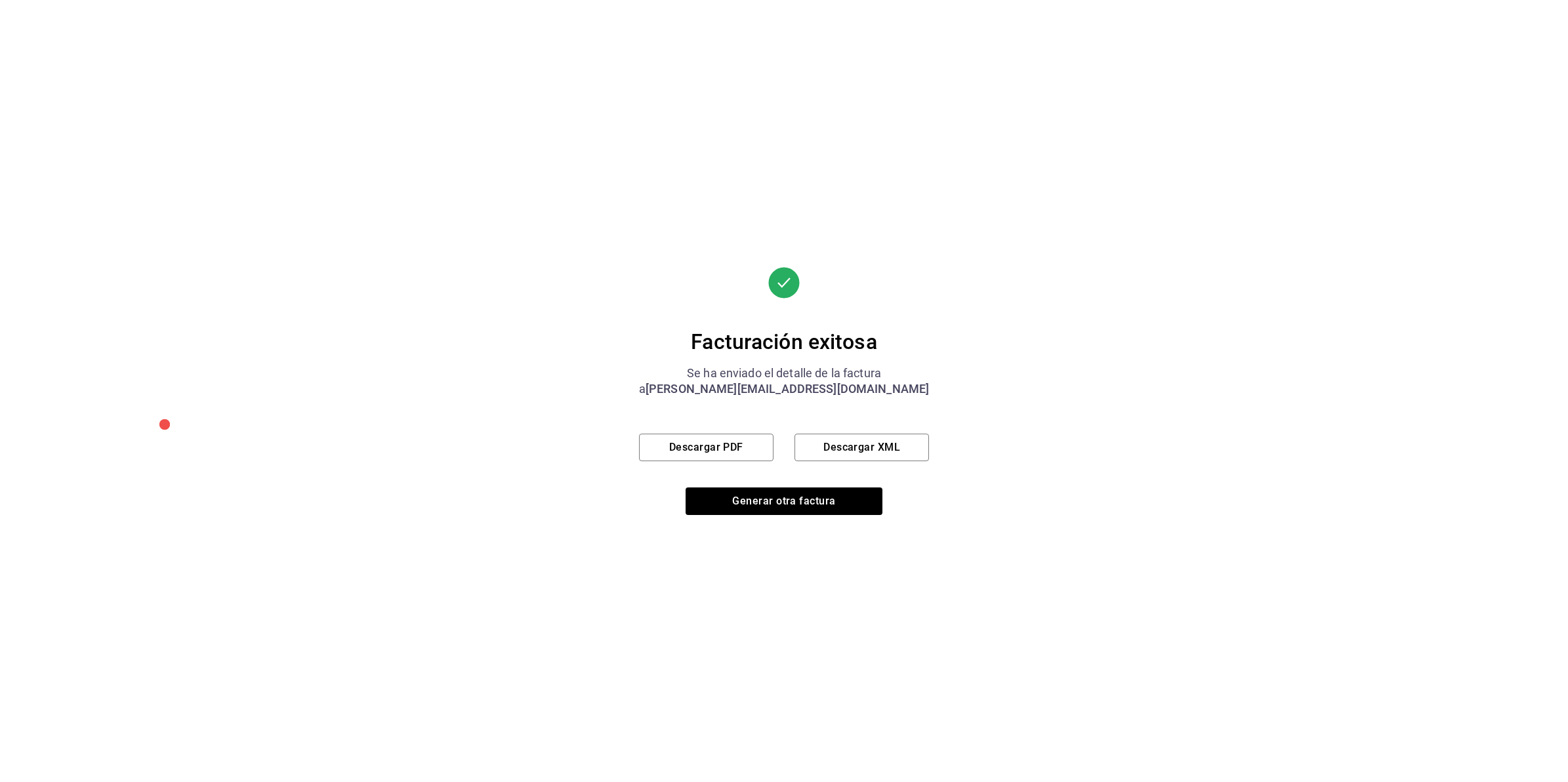
click at [1061, 107] on div "Facturación exitosa Se ha enviado el detalle de la factura a [PERSON_NAME][EMAI…" at bounding box center [784, 391] width 1568 height 782
click at [788, 503] on button "Generar otra factura" at bounding box center [784, 501] width 197 height 28
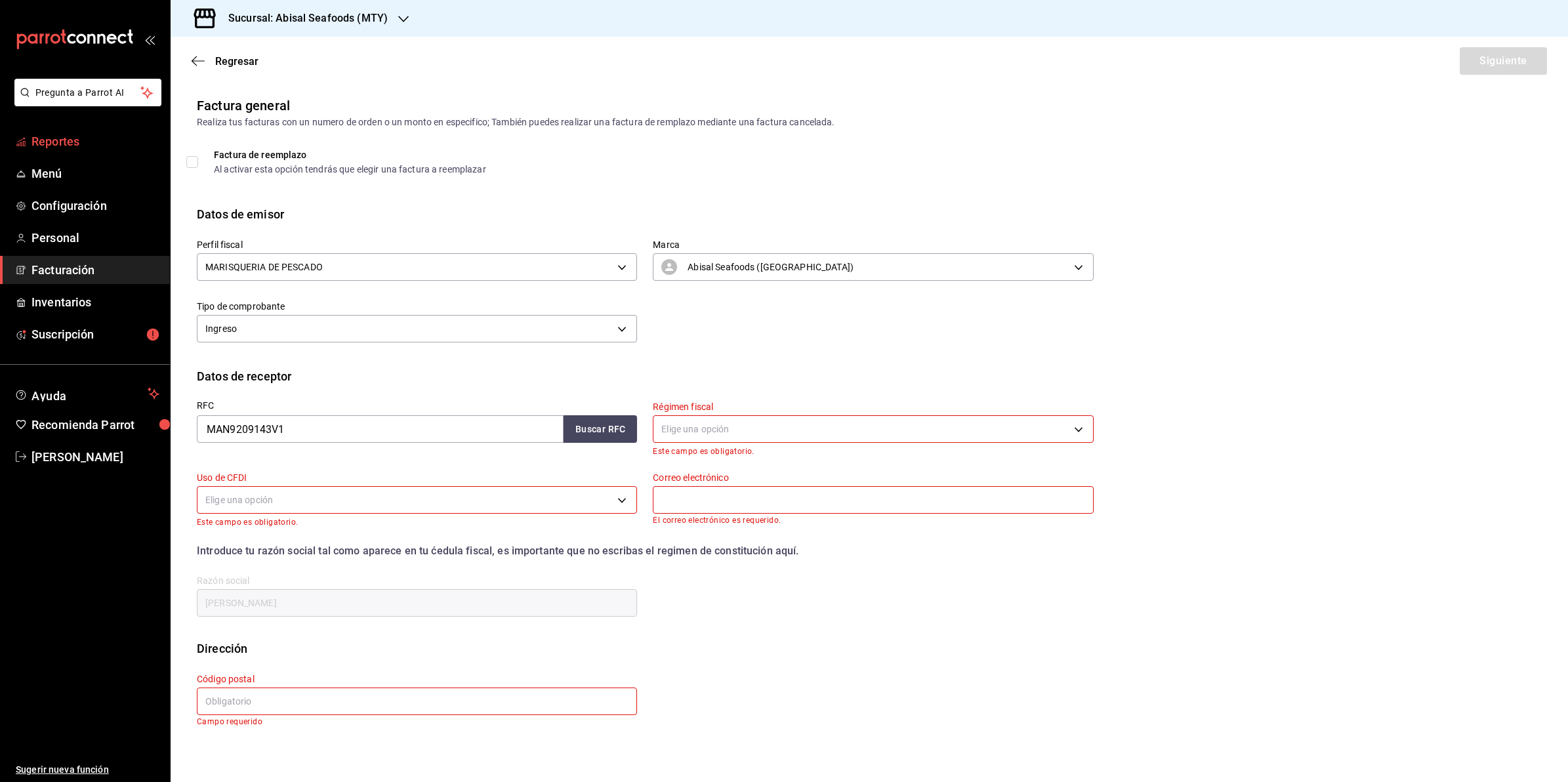
click at [74, 138] on span "Reportes" at bounding box center [96, 141] width 128 height 17
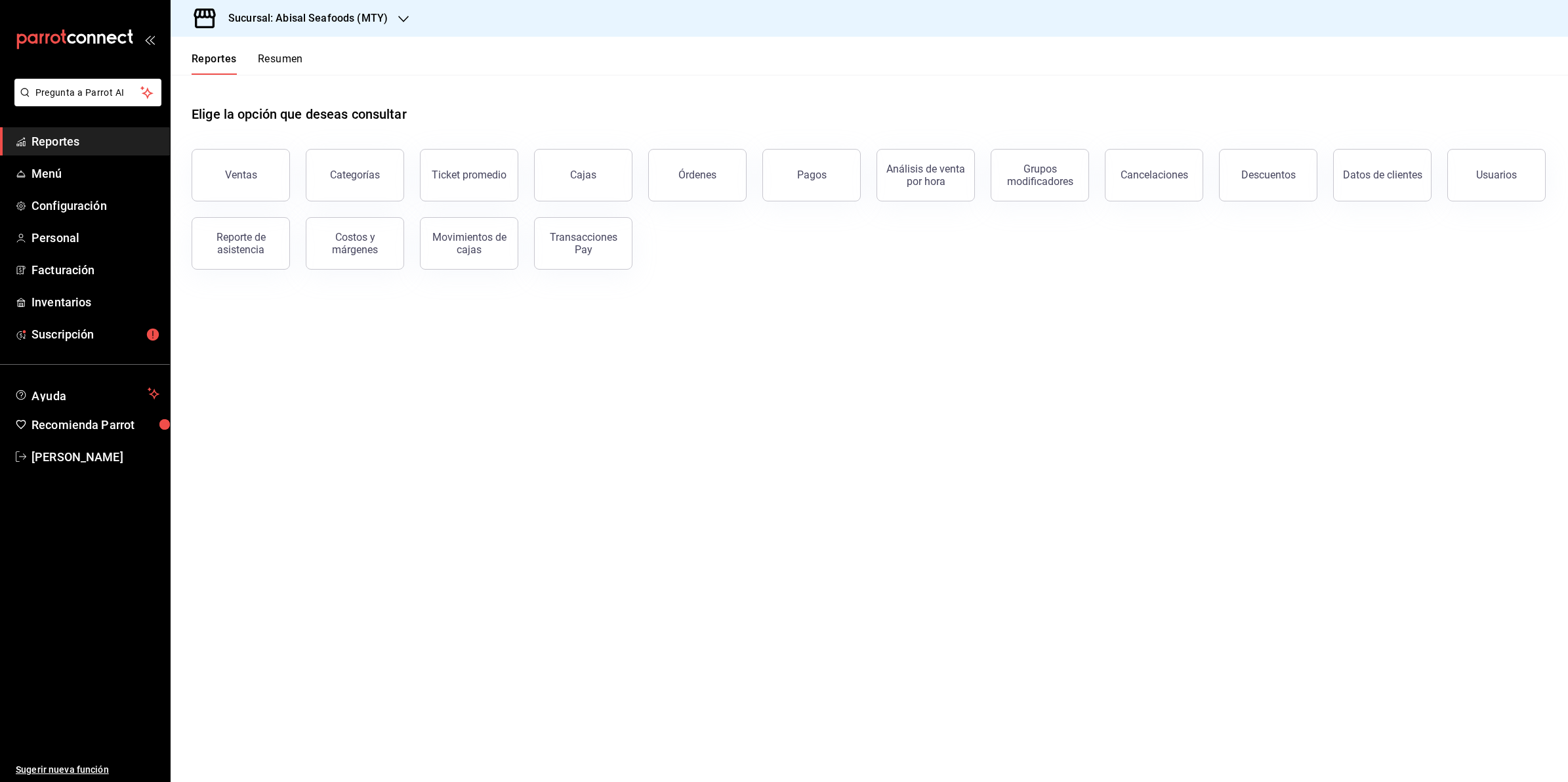
click at [1229, 323] on main "Elige la opción que deseas consultar Ventas Categorías Ticket promedio Cajas Ór…" at bounding box center [870, 429] width 1398 height 708
